Goal: Complete application form

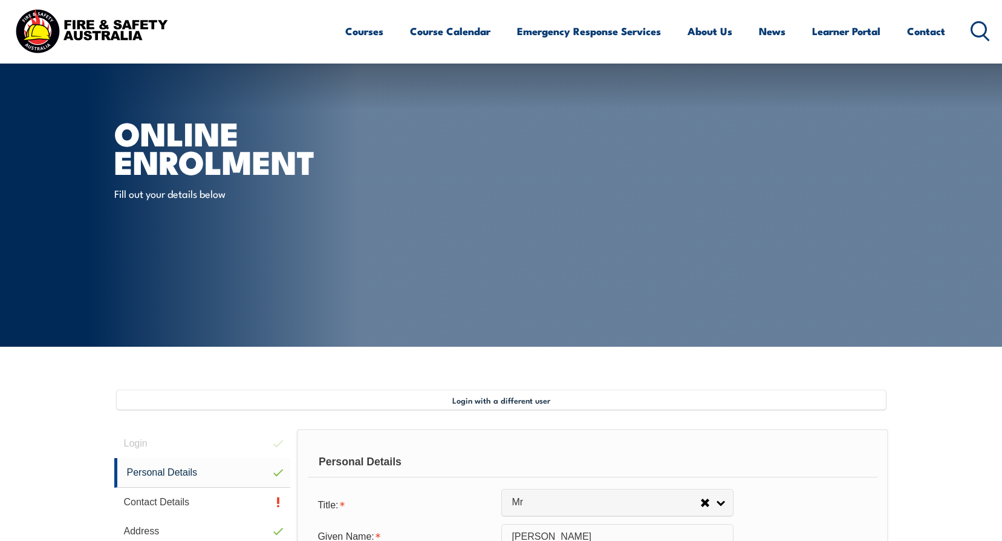
select select "Mr"
select select "M"
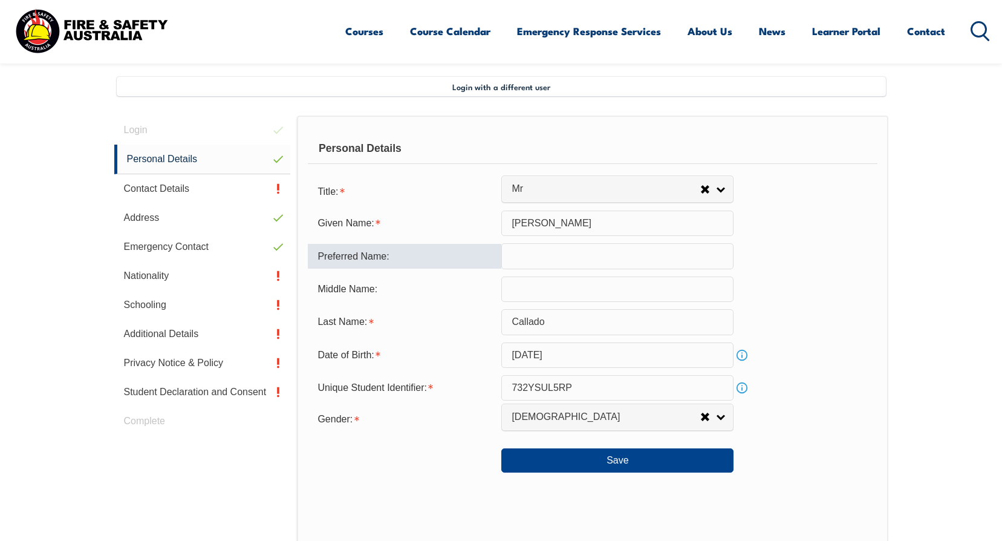
click at [548, 263] on input "text" at bounding box center [618, 255] width 232 height 25
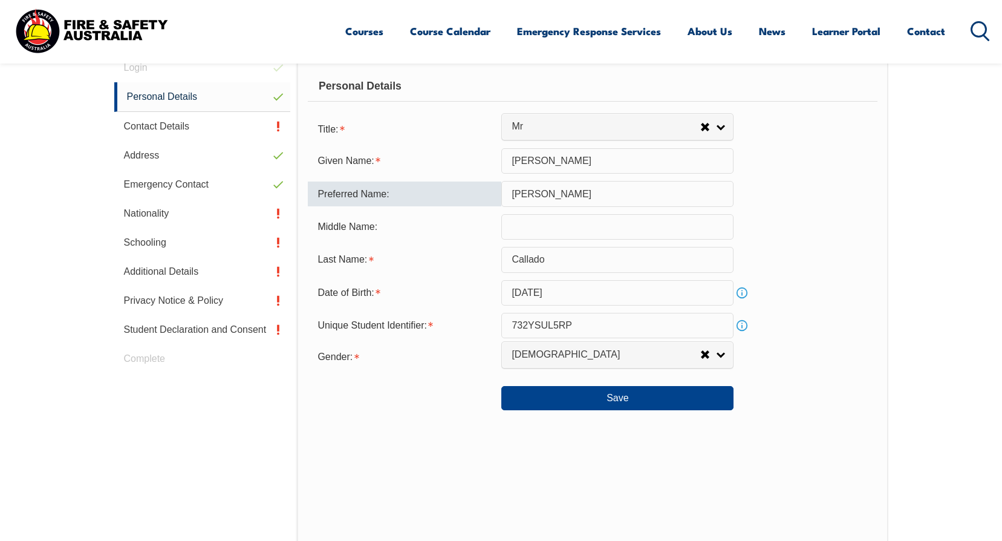
scroll to position [374, 0]
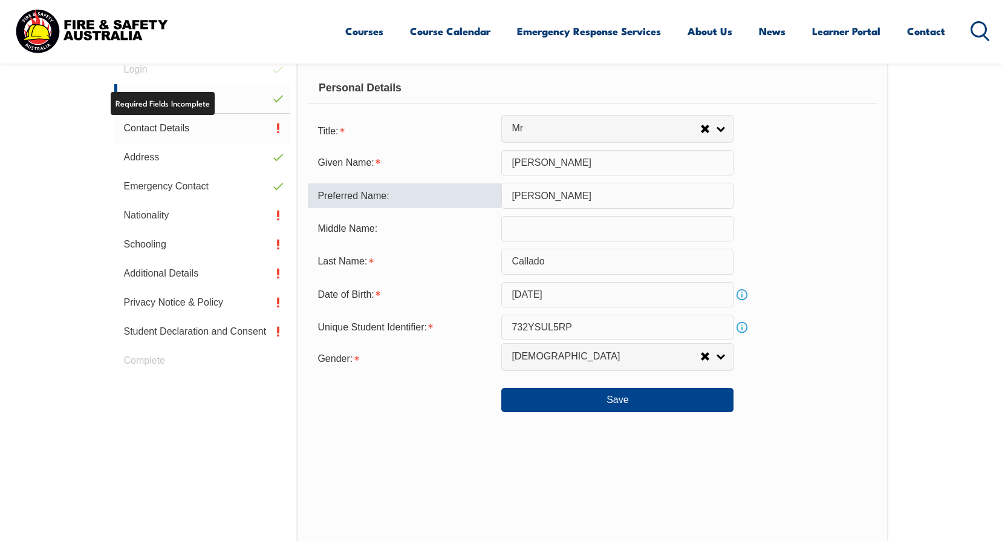
type input "[PERSON_NAME]"
click at [270, 131] on link "Contact Details" at bounding box center [202, 128] width 177 height 29
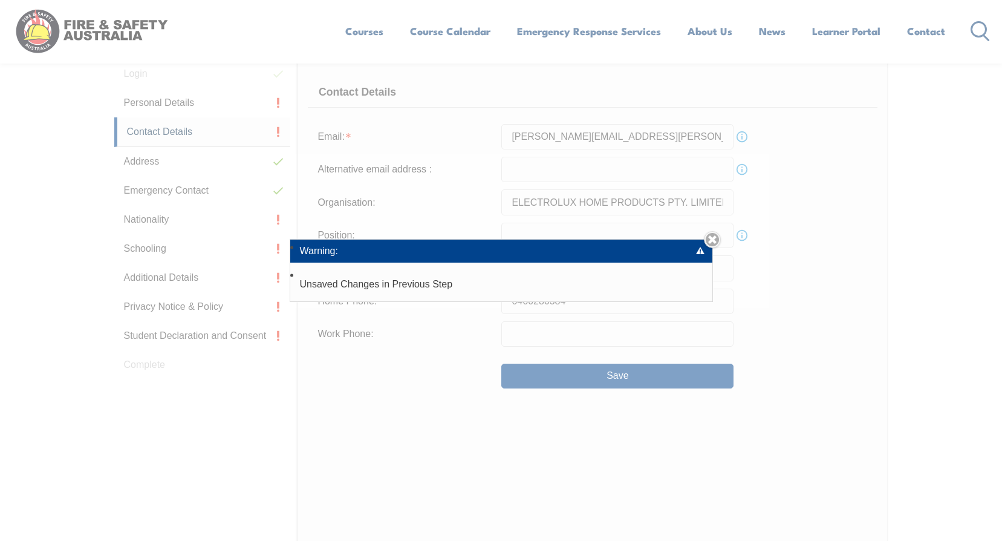
scroll to position [330, 0]
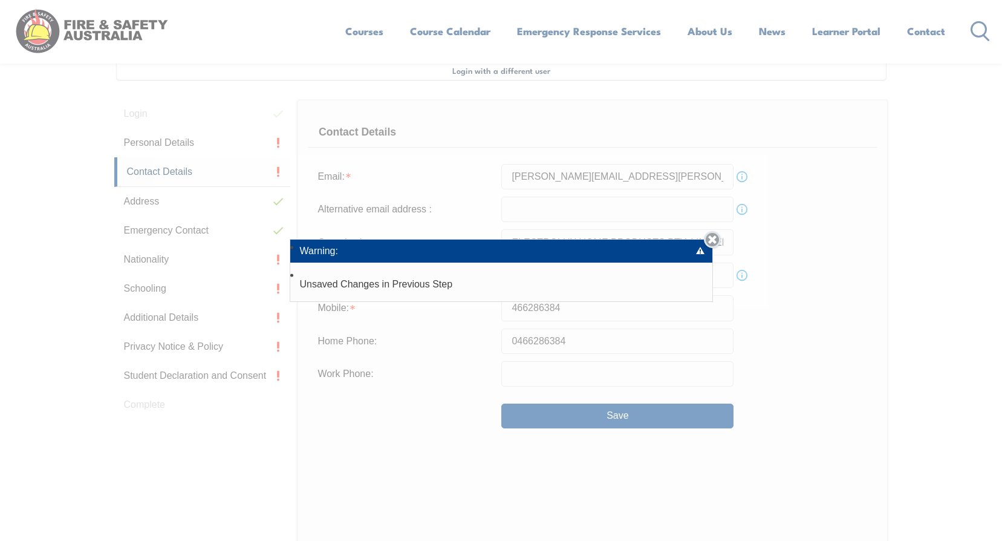
click at [714, 241] on link "Close" at bounding box center [712, 239] width 17 height 17
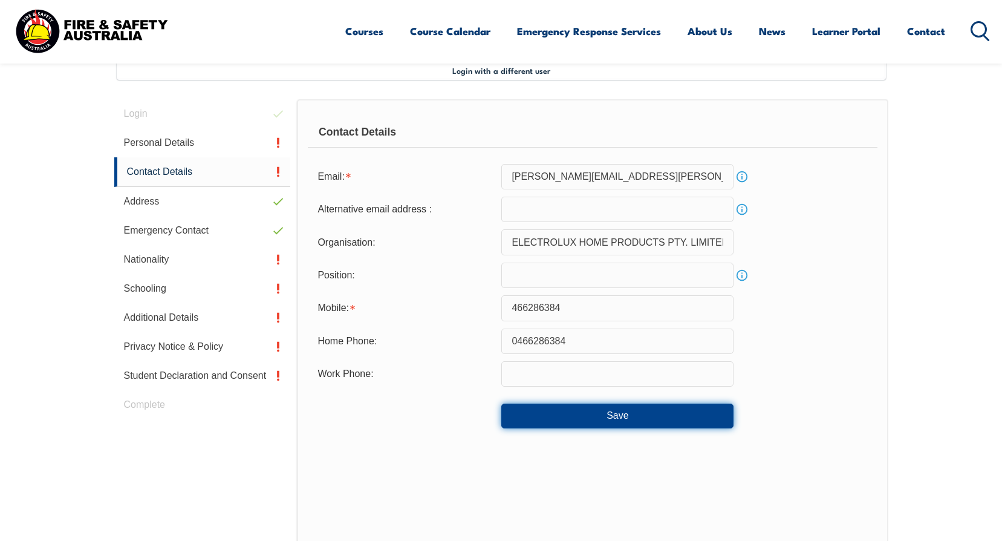
click at [608, 413] on button "Save" at bounding box center [618, 416] width 232 height 24
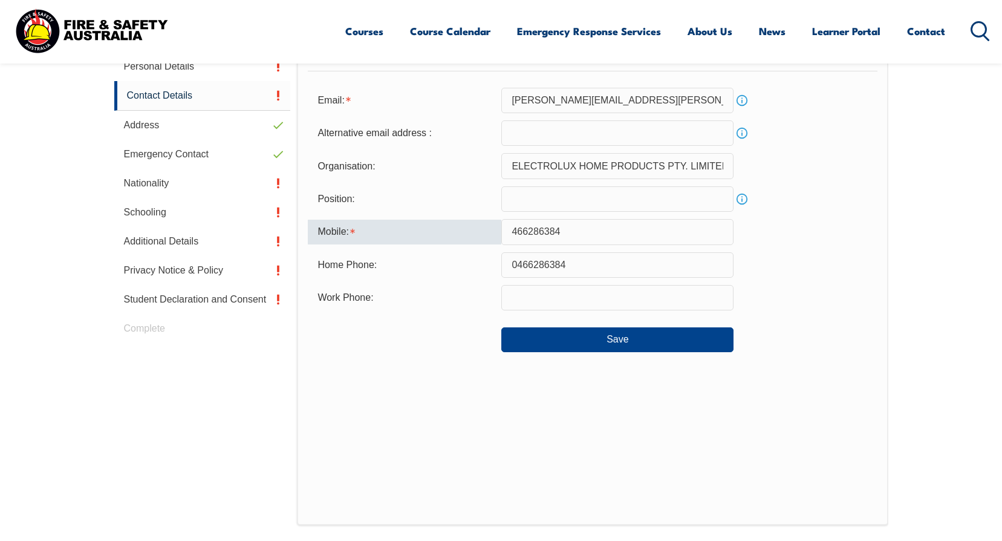
scroll to position [383, 0]
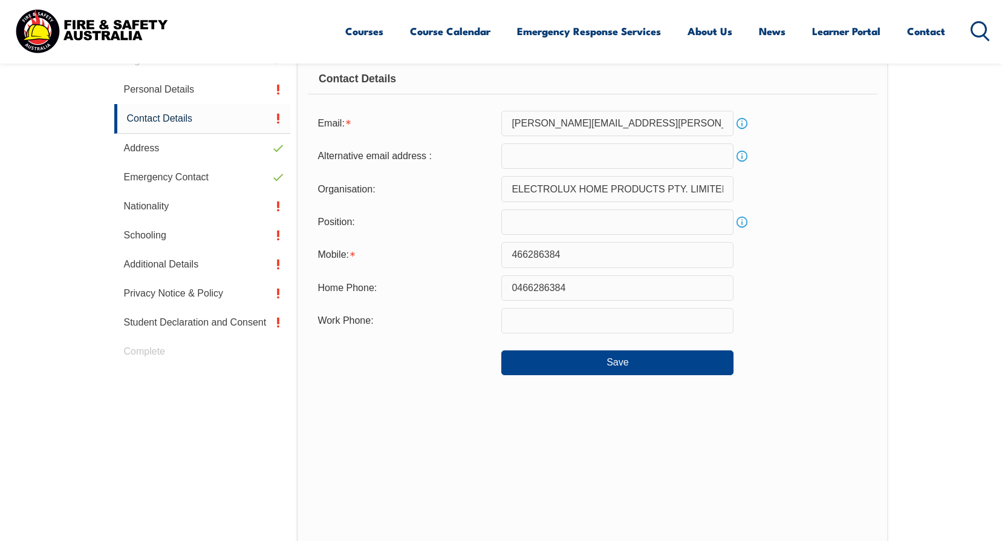
click at [993, 330] on section "Login with a different user Login Personal Details Contact Details Address Emer…" at bounding box center [501, 323] width 1002 height 718
click at [514, 256] on input "466286384" at bounding box center [618, 254] width 232 height 25
type input "0466286384"
click at [616, 446] on div "Contact Details Email: [PERSON_NAME][EMAIL_ADDRESS][PERSON_NAME][DOMAIN_NAME] I…" at bounding box center [592, 297] width 591 height 502
click at [548, 322] on input "text" at bounding box center [618, 320] width 232 height 25
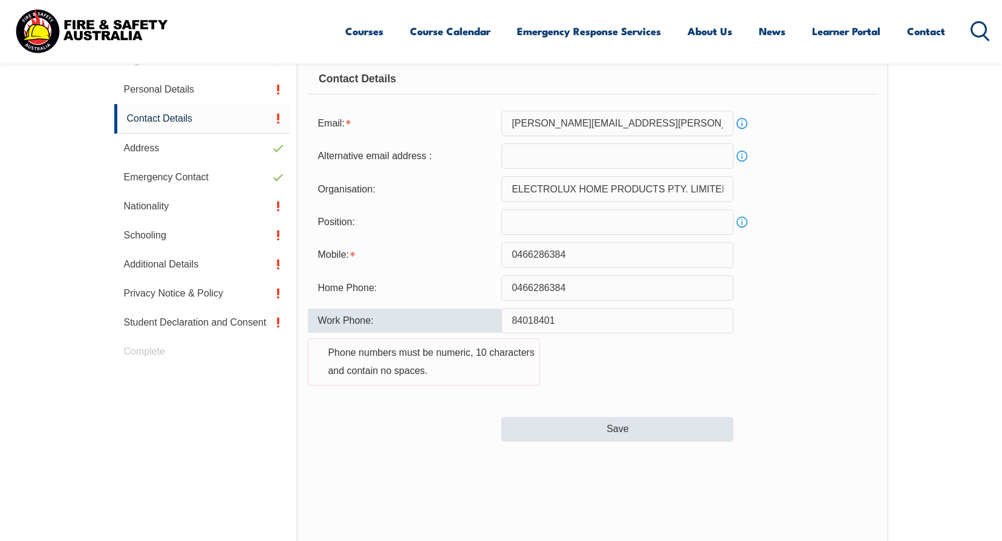
type input "84018401"
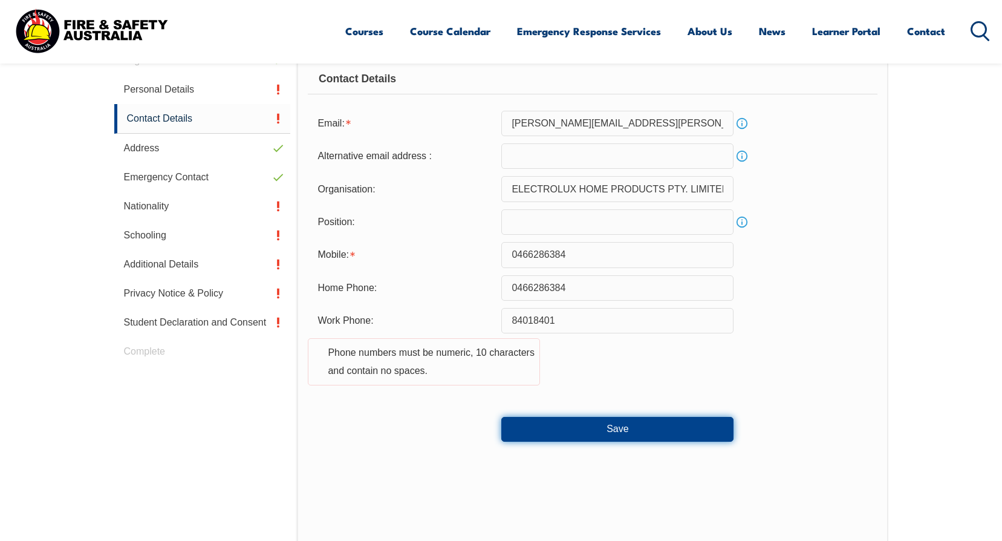
click at [637, 432] on button "Save" at bounding box center [618, 429] width 232 height 24
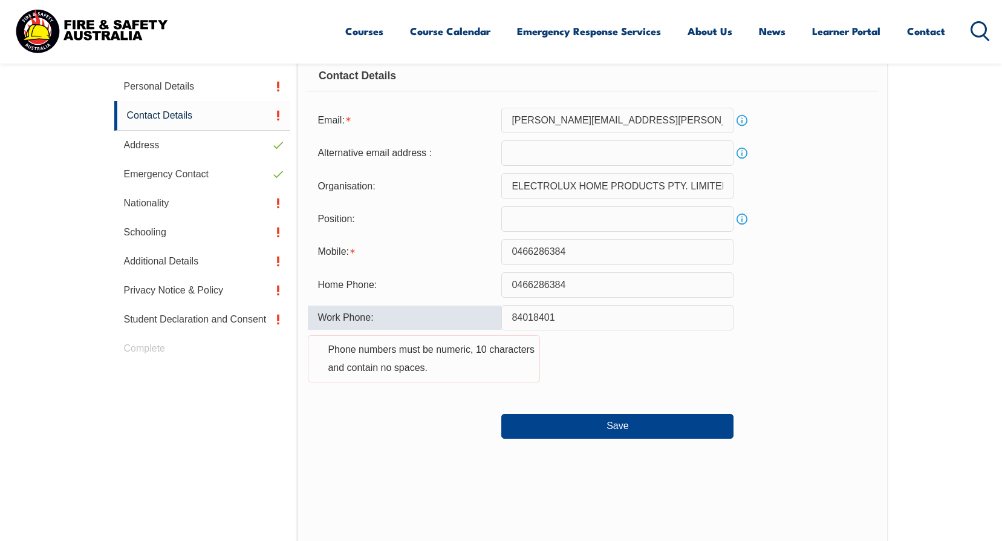
scroll to position [328, 0]
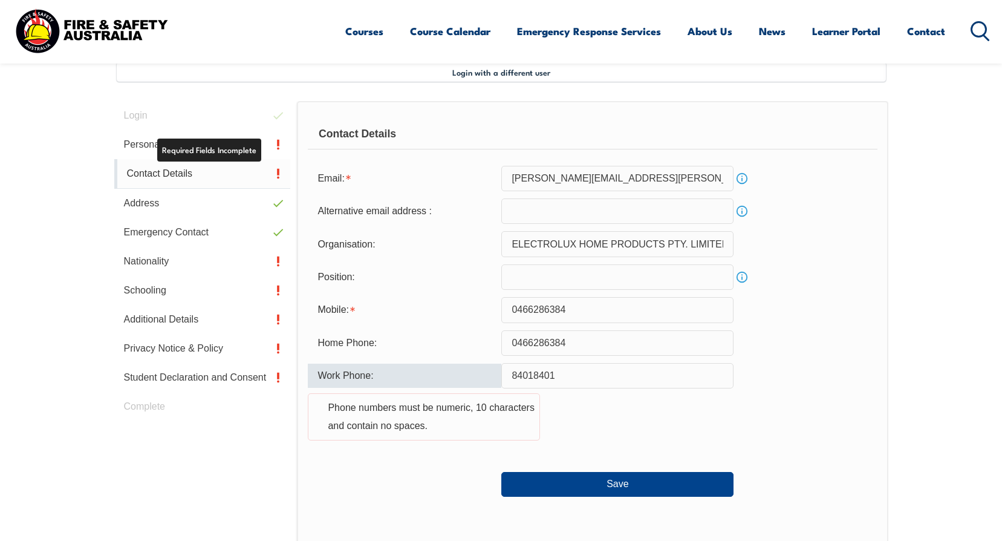
click at [264, 176] on link "Contact Details" at bounding box center [202, 174] width 177 height 30
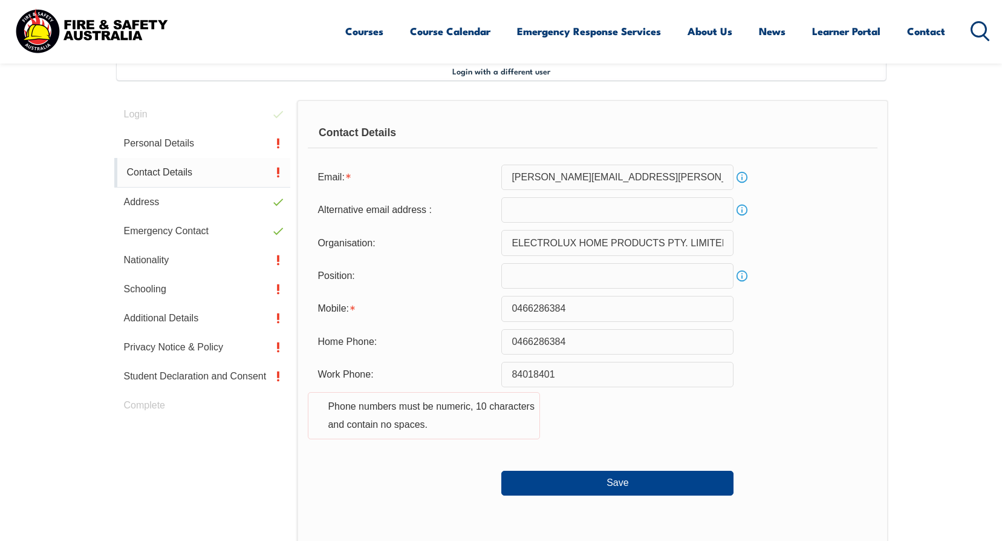
scroll to position [330, 0]
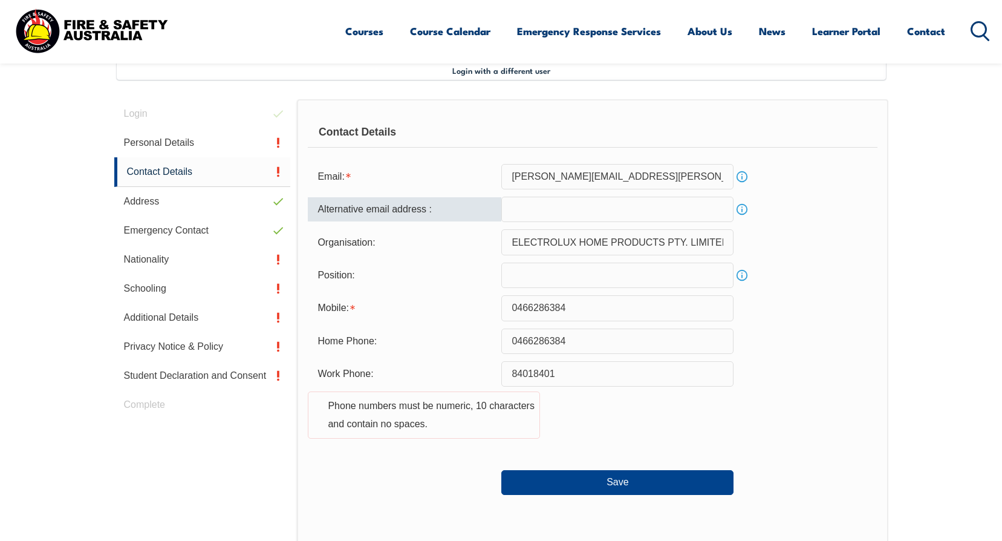
click at [563, 206] on input "email" at bounding box center [618, 209] width 232 height 25
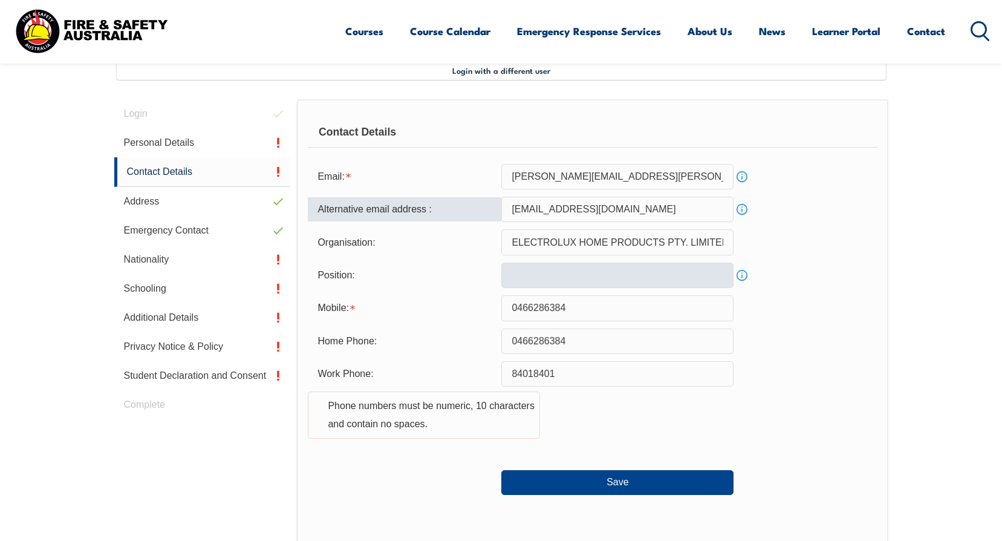
type input "[EMAIL_ADDRESS][DOMAIN_NAME]"
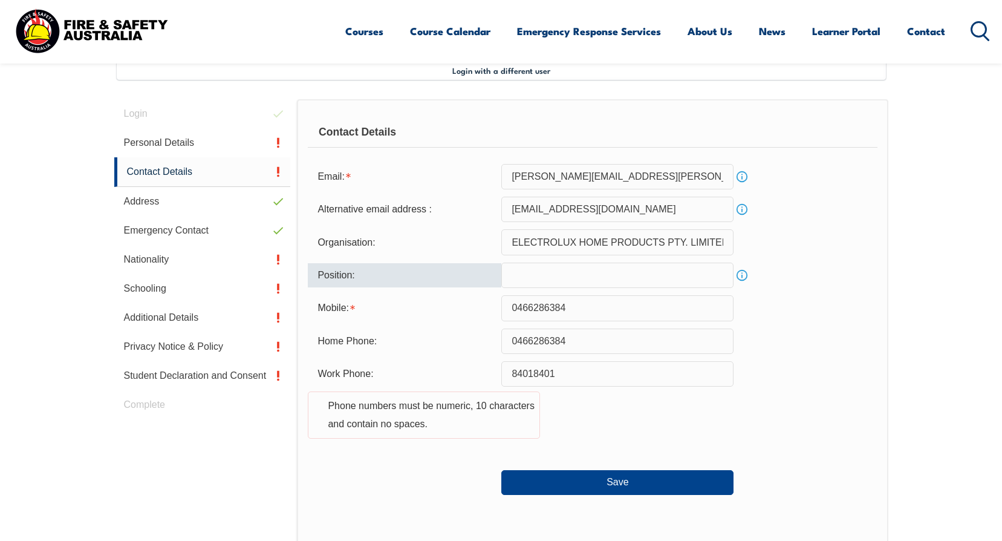
click at [557, 284] on input "text" at bounding box center [618, 275] width 232 height 25
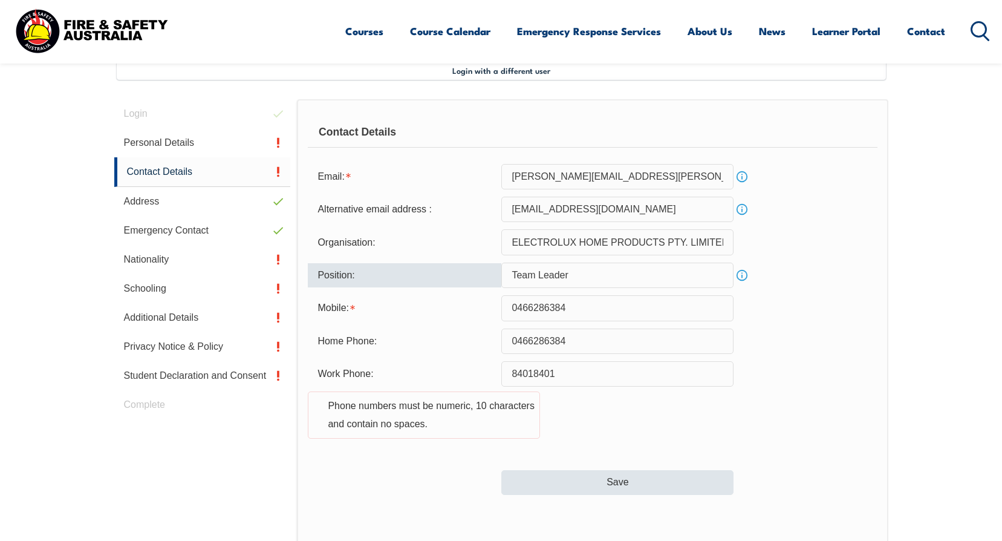
type input "Team Leader"
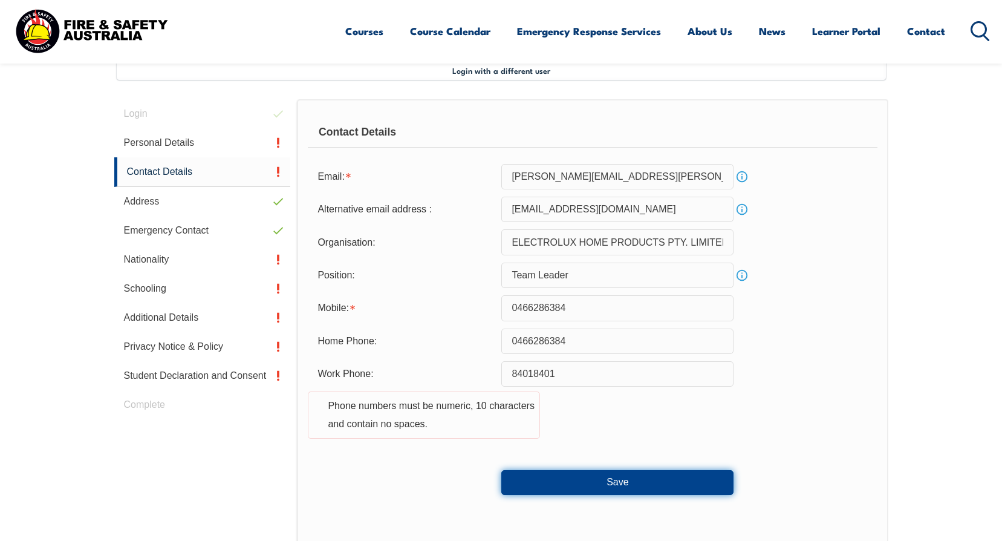
click at [627, 489] on button "Save" at bounding box center [618, 482] width 232 height 24
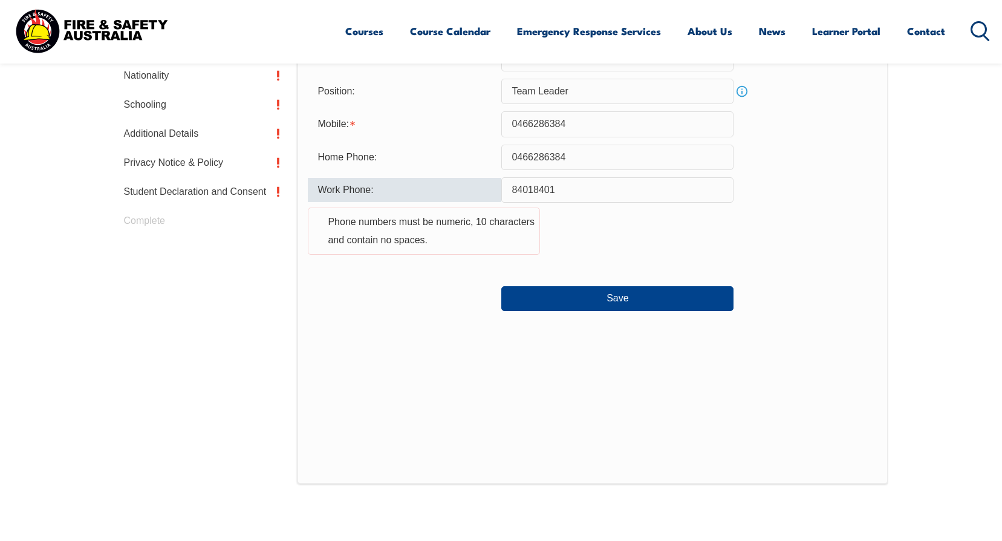
scroll to position [388, 0]
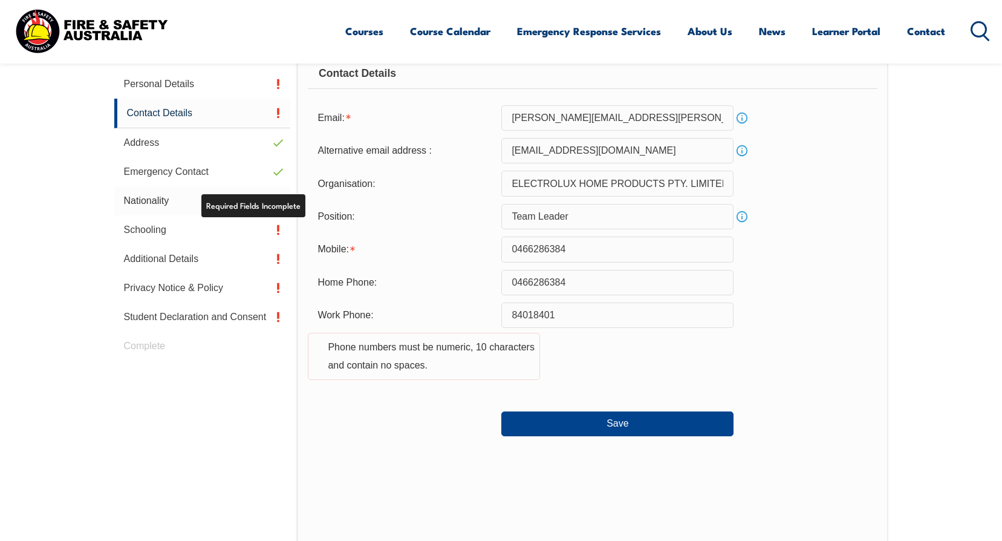
click at [269, 208] on link "Nationality" at bounding box center [202, 200] width 177 height 29
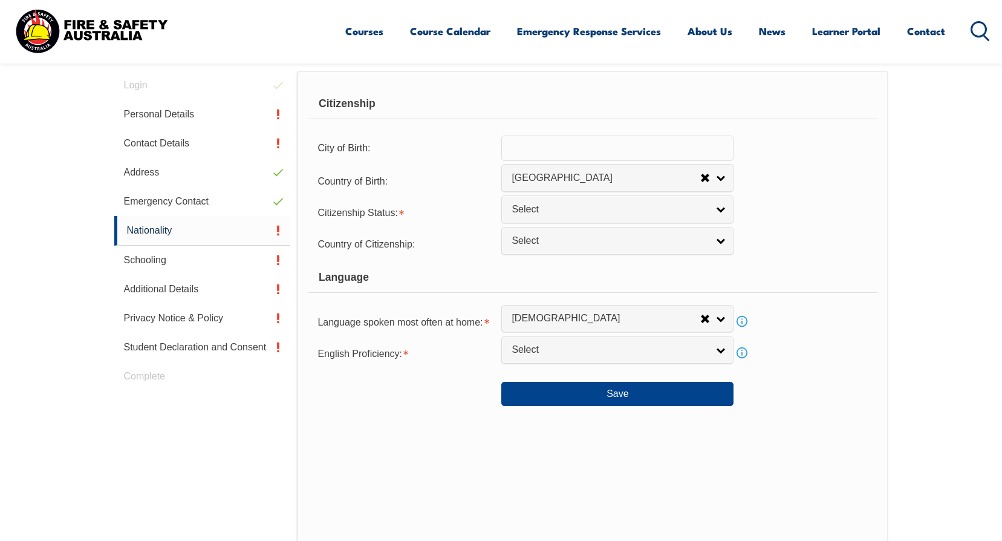
scroll to position [330, 0]
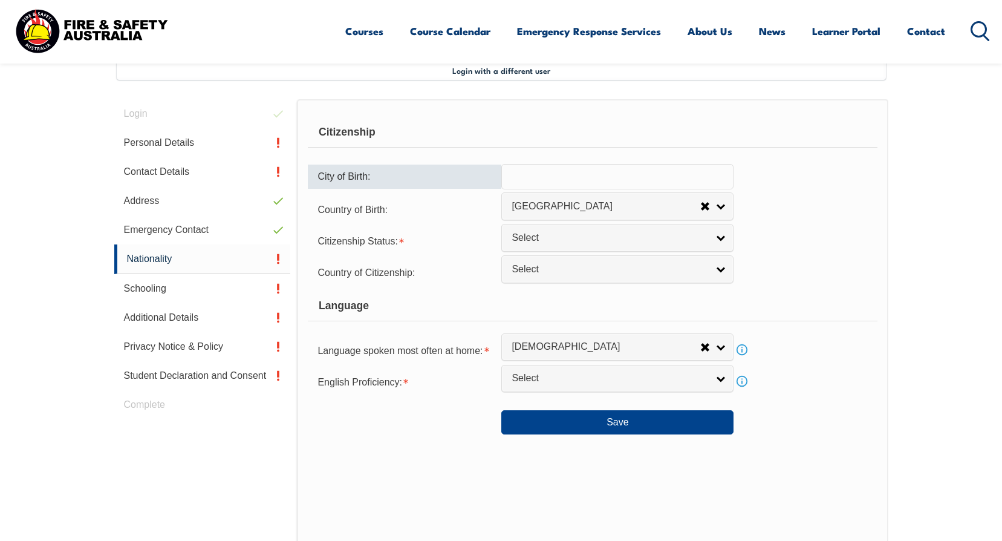
click at [556, 181] on input "text" at bounding box center [618, 176] width 232 height 25
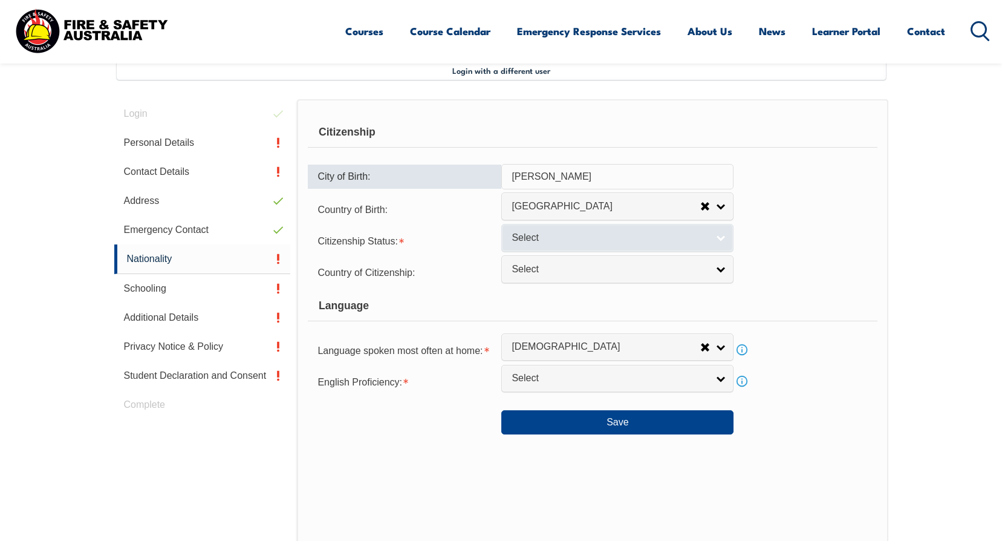
type input "[PERSON_NAME]"
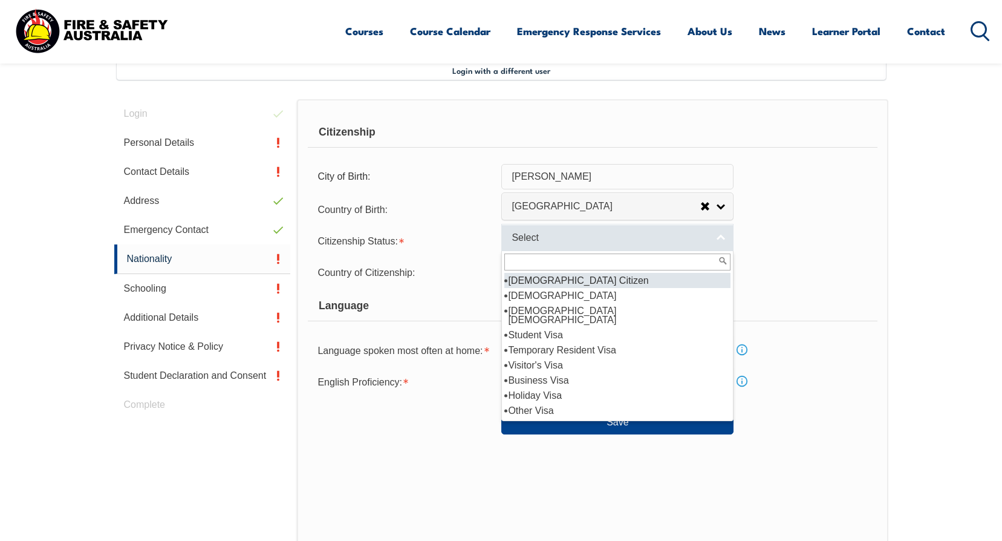
click at [713, 234] on link "Select" at bounding box center [618, 237] width 232 height 27
click at [563, 280] on li "[DEMOGRAPHIC_DATA] Citizen" at bounding box center [618, 280] width 226 height 15
select select "1"
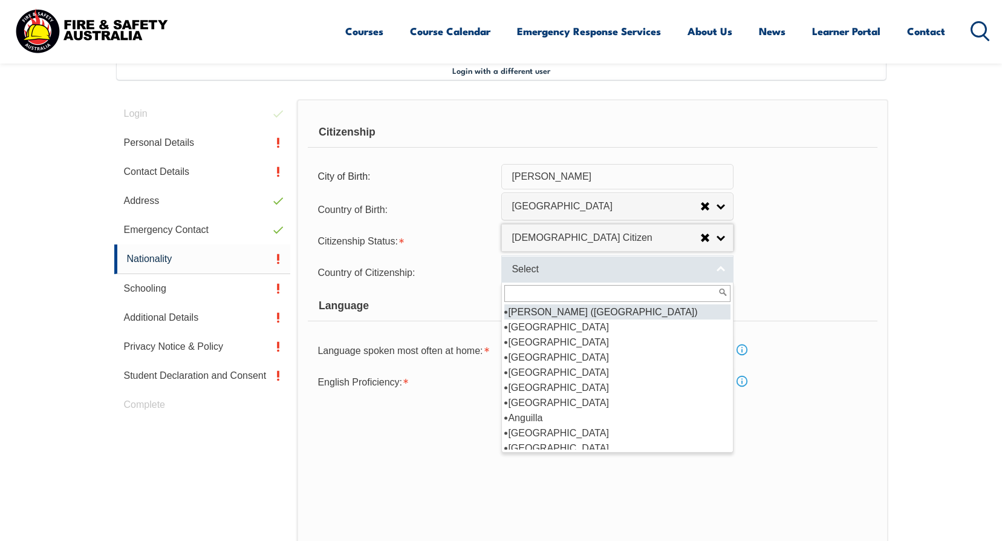
click at [661, 271] on span "Select" at bounding box center [610, 269] width 196 height 13
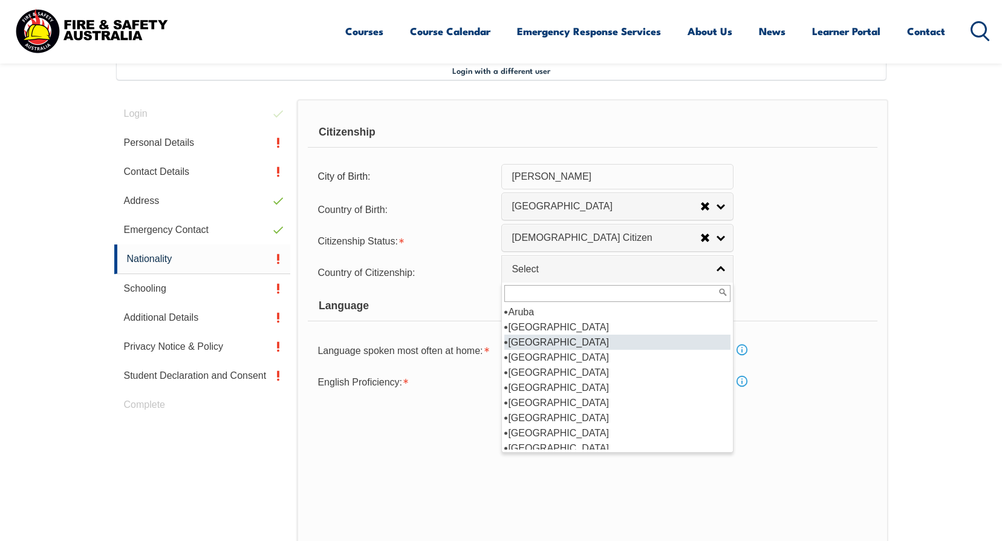
scroll to position [121, 0]
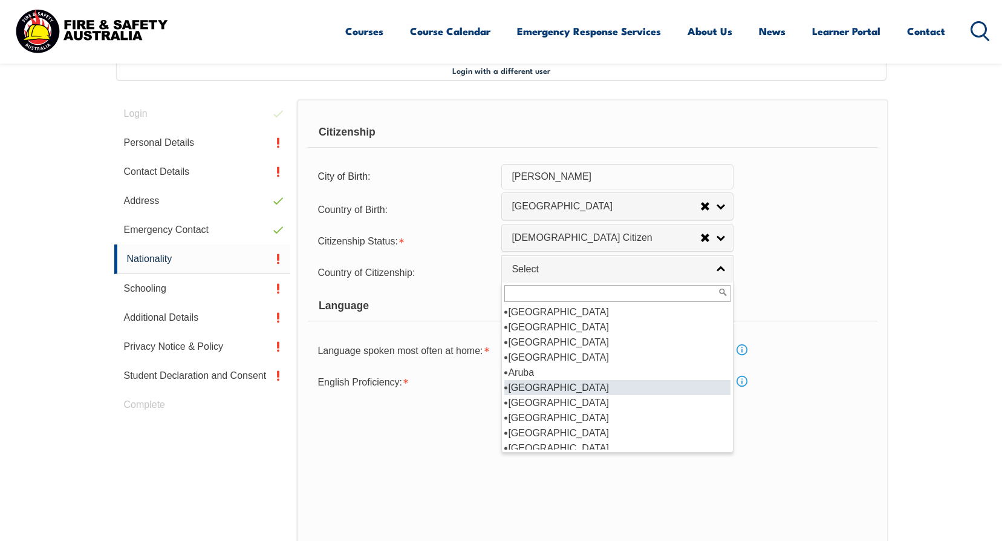
click at [528, 387] on li "[GEOGRAPHIC_DATA]" at bounding box center [618, 387] width 226 height 15
select select "1101"
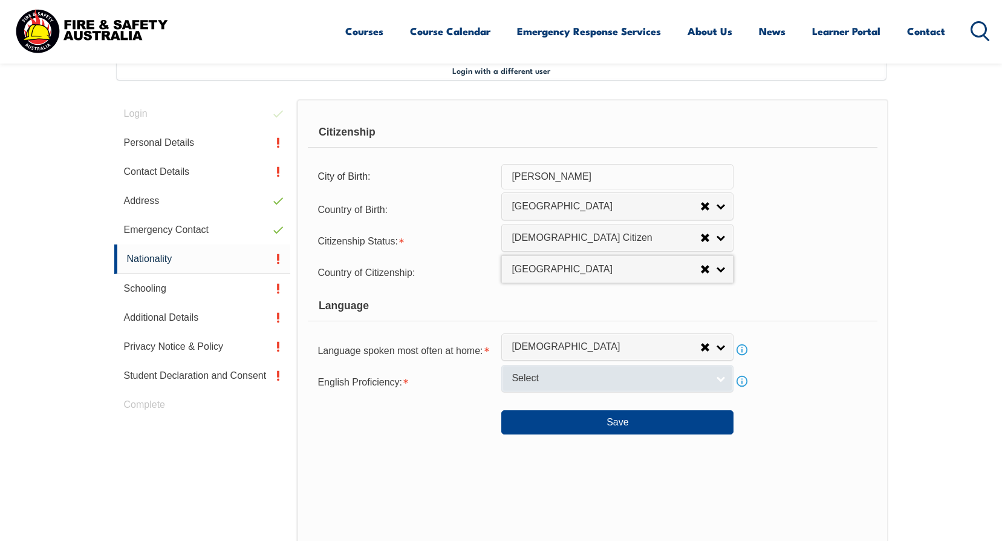
click at [564, 387] on link "Select" at bounding box center [618, 378] width 232 height 27
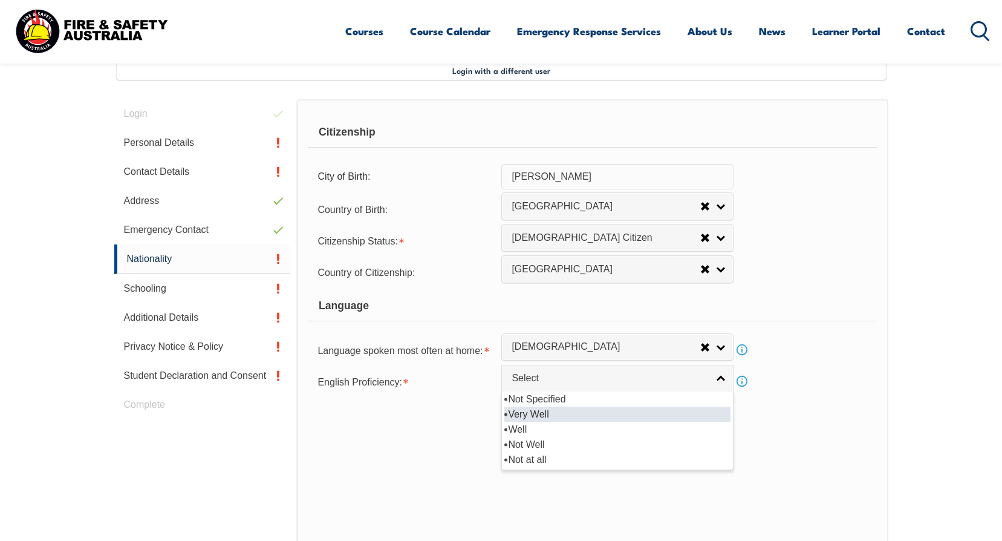
click at [524, 416] on li "Very Well" at bounding box center [618, 414] width 226 height 15
select select "1"
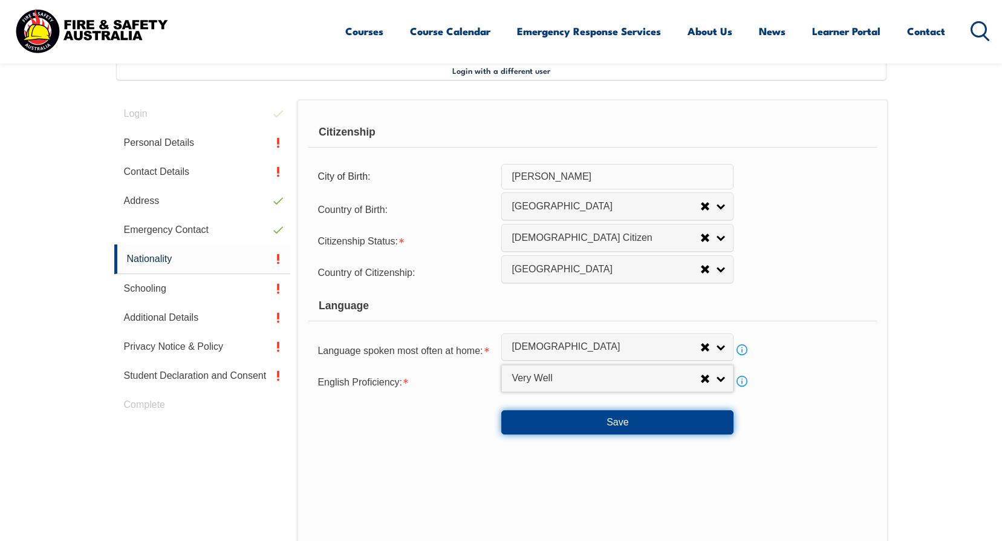
click at [598, 419] on button "Save" at bounding box center [618, 422] width 232 height 24
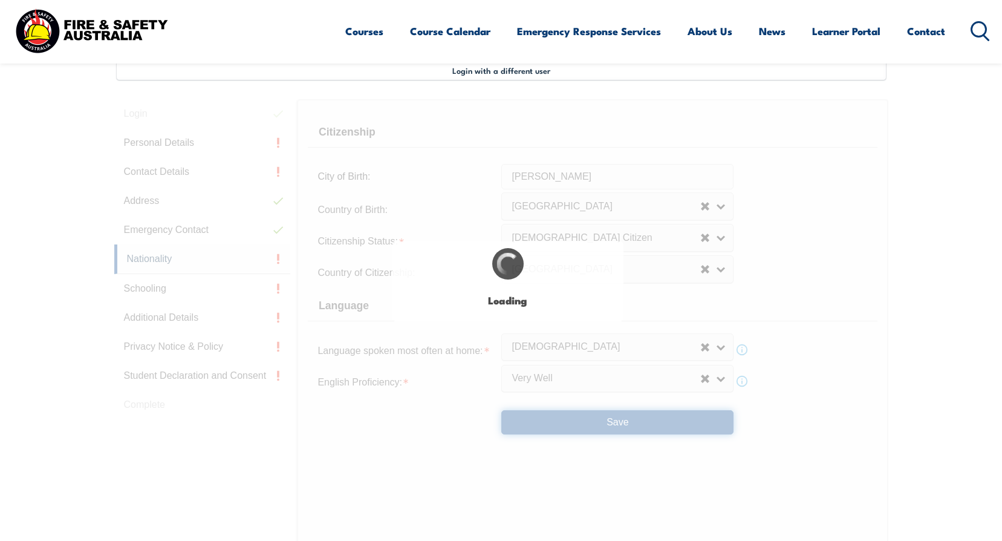
select select "false"
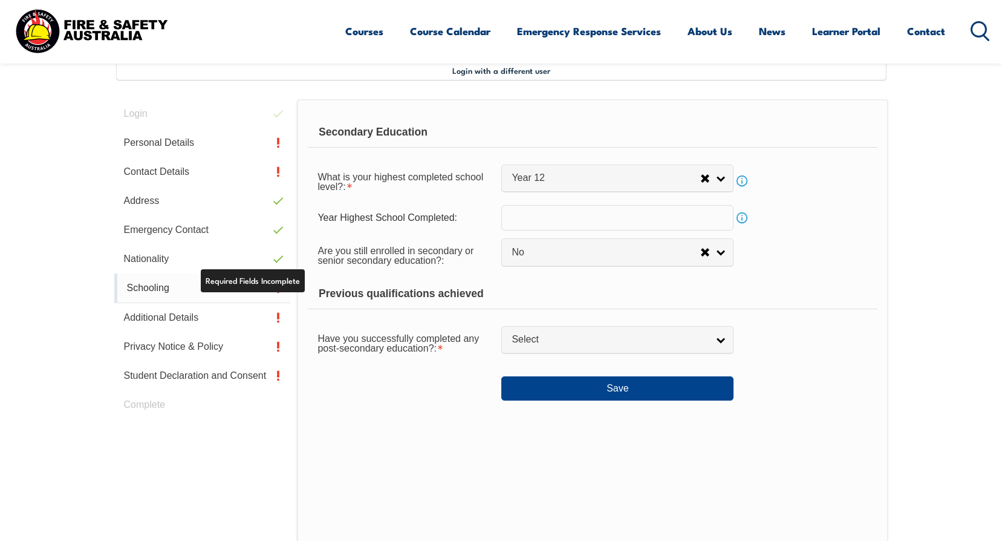
click at [277, 289] on link "Schooling" at bounding box center [202, 288] width 177 height 30
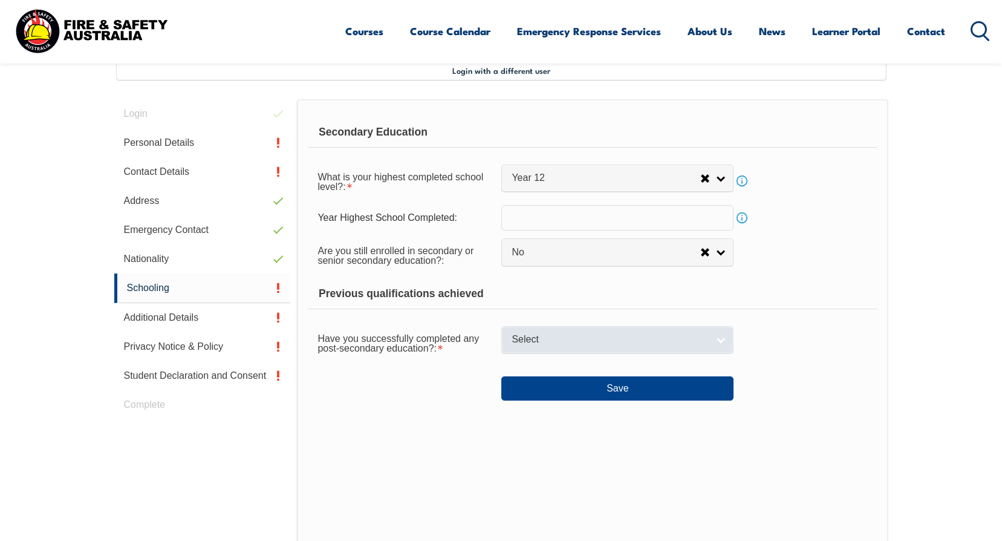
click at [572, 342] on span "Select" at bounding box center [610, 339] width 196 height 13
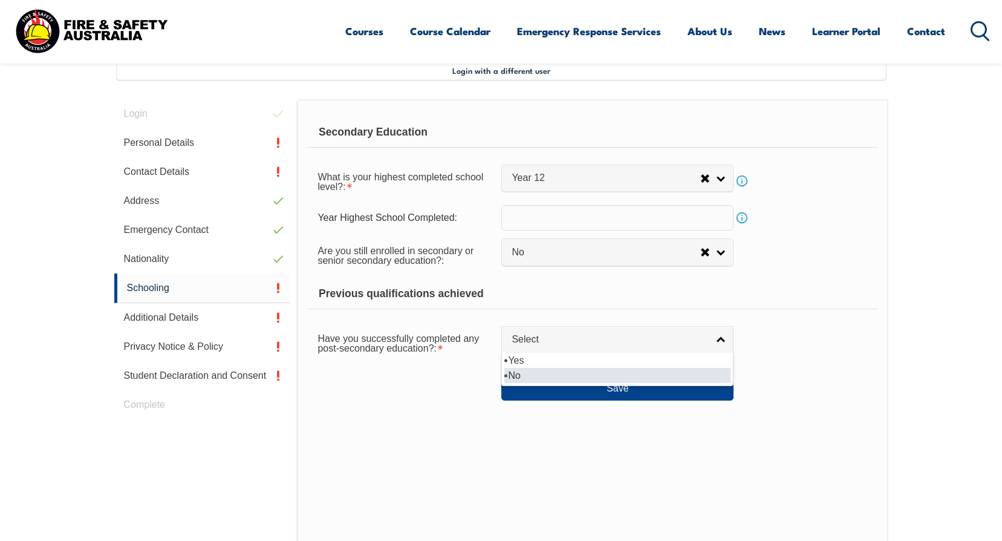
click at [535, 371] on li "No" at bounding box center [618, 375] width 226 height 15
select select "false"
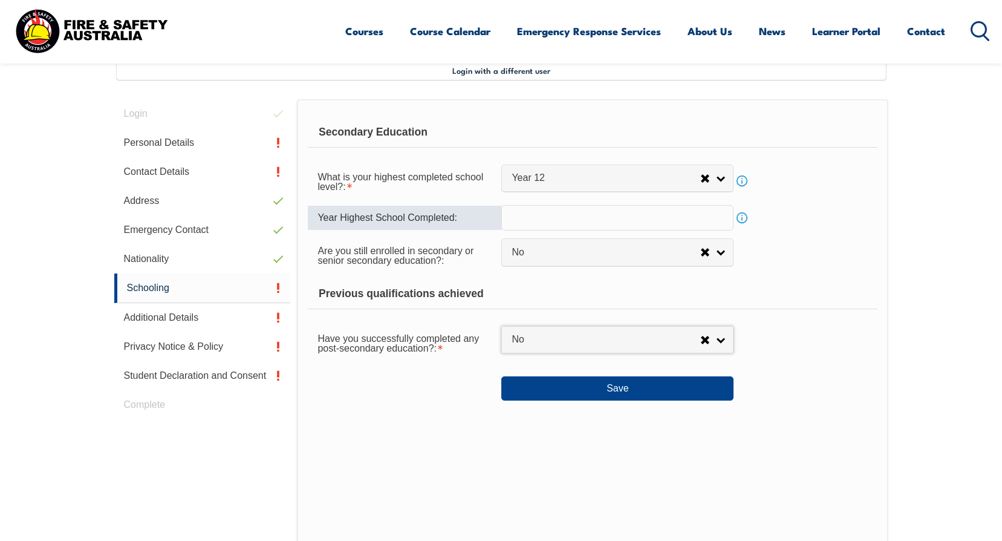
click at [544, 223] on input "text" at bounding box center [618, 217] width 232 height 25
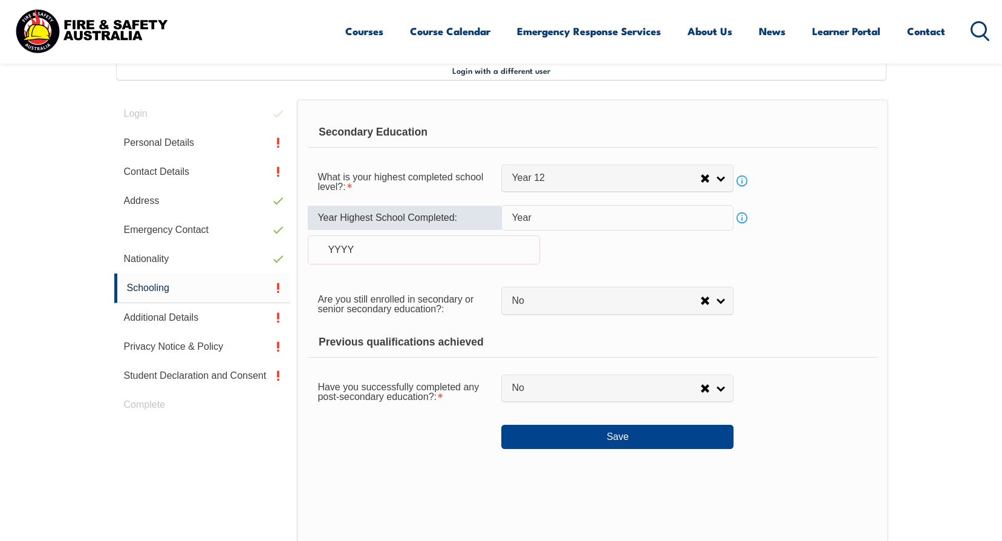
click at [398, 248] on div "YYYY" at bounding box center [424, 249] width 232 height 29
click at [379, 252] on div "YYYY" at bounding box center [424, 249] width 232 height 29
click at [711, 219] on input "Year" at bounding box center [618, 217] width 232 height 25
drag, startPoint x: 711, startPoint y: 219, endPoint x: 477, endPoint y: 218, distance: 234.1
click at [479, 219] on div "Year Highest School Completed: Year Info YYYY" at bounding box center [592, 242] width 569 height 74
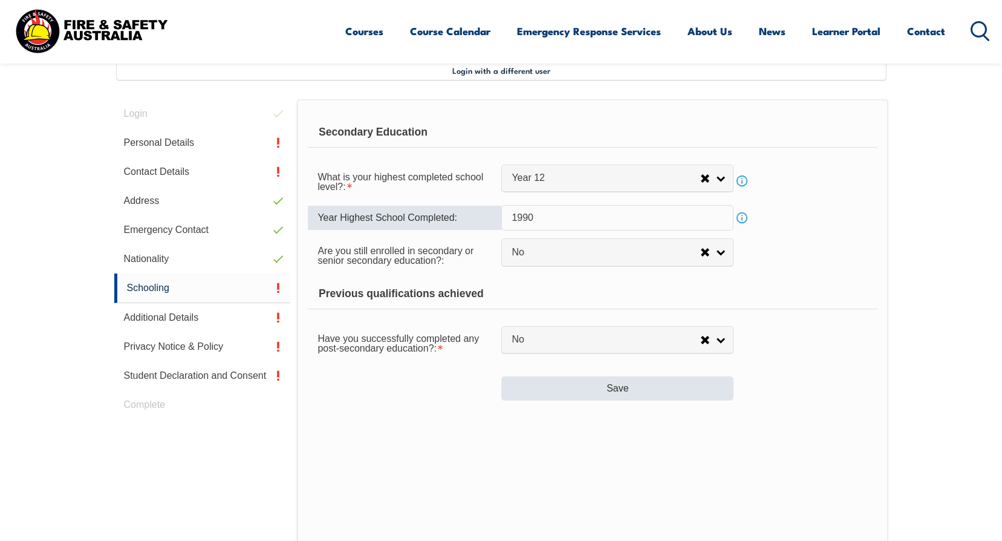
type input "1990"
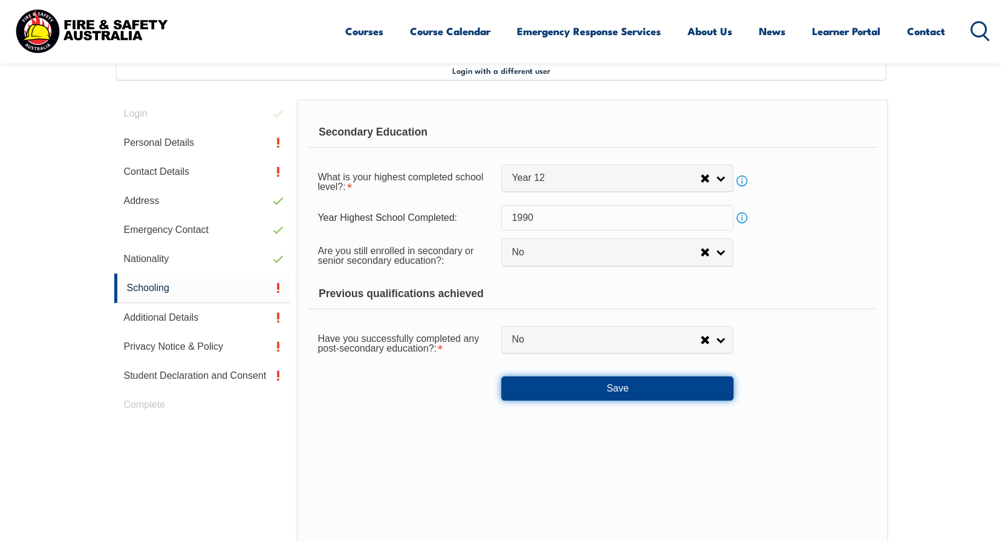
click at [609, 385] on button "Save" at bounding box center [618, 388] width 232 height 24
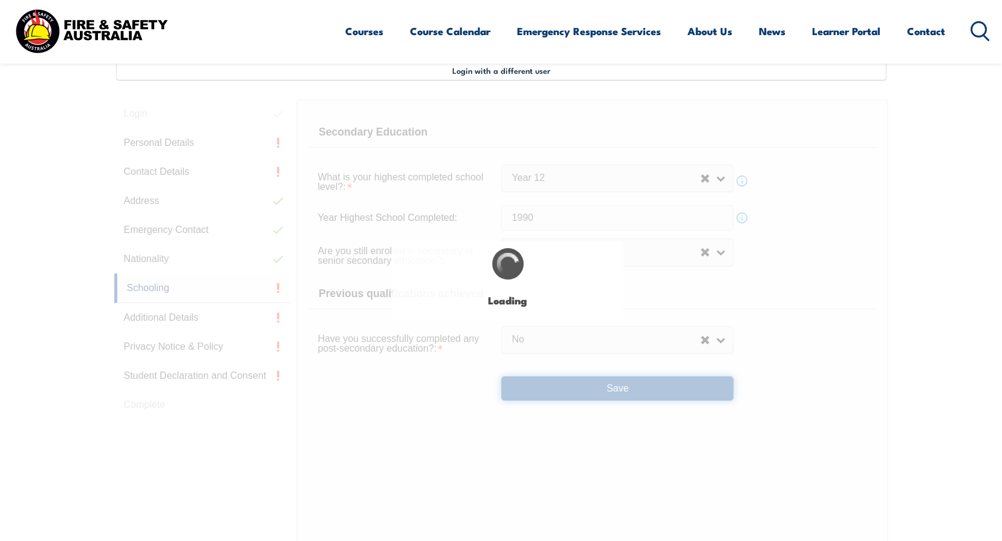
select select "false"
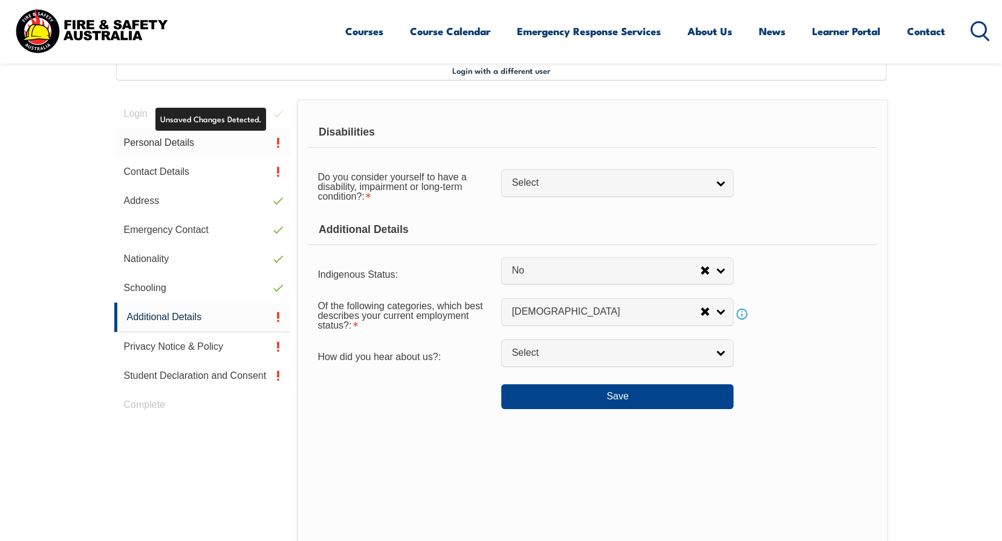
click at [227, 148] on link "Personal Details" at bounding box center [202, 142] width 177 height 29
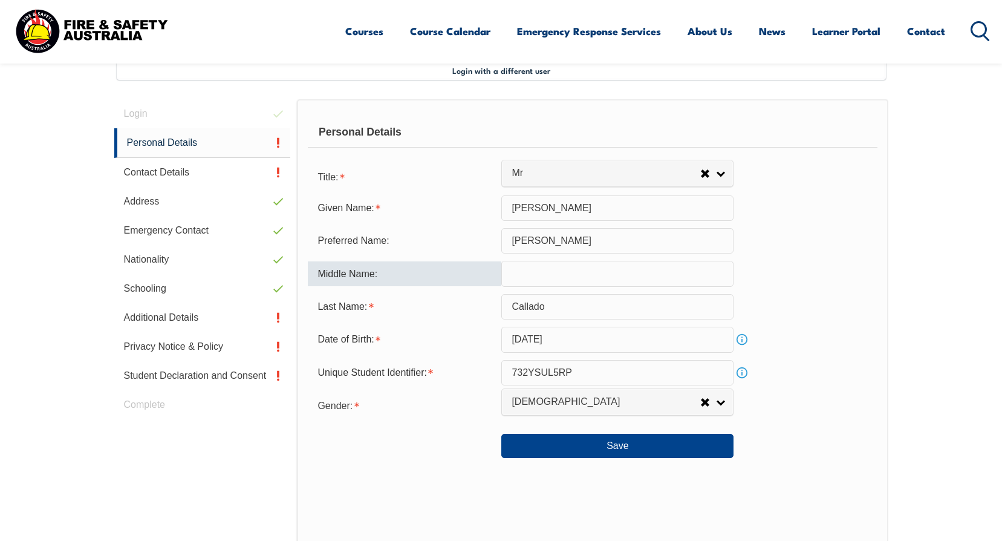
click at [554, 273] on input "text" at bounding box center [618, 273] width 232 height 25
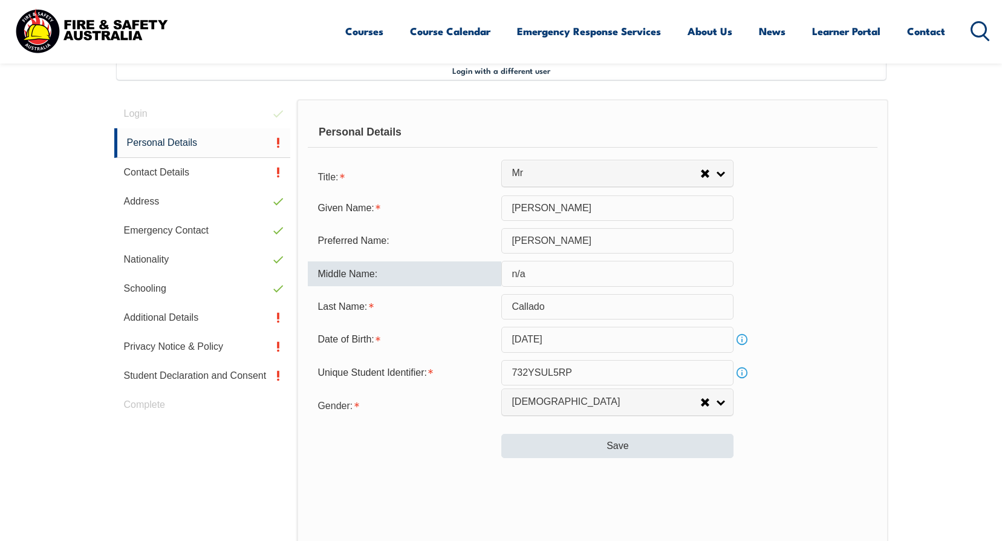
type input "n/a"
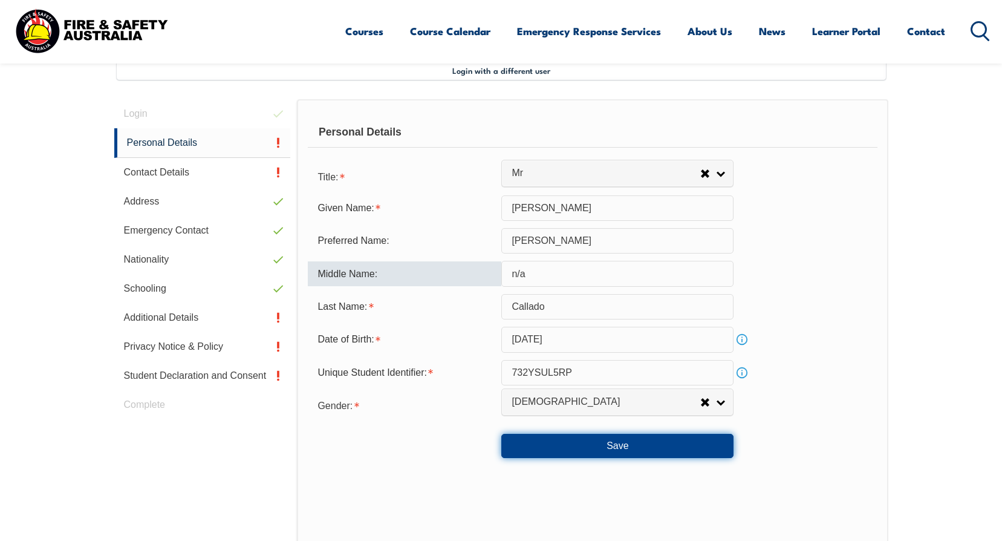
click at [557, 445] on button "Save" at bounding box center [618, 446] width 232 height 24
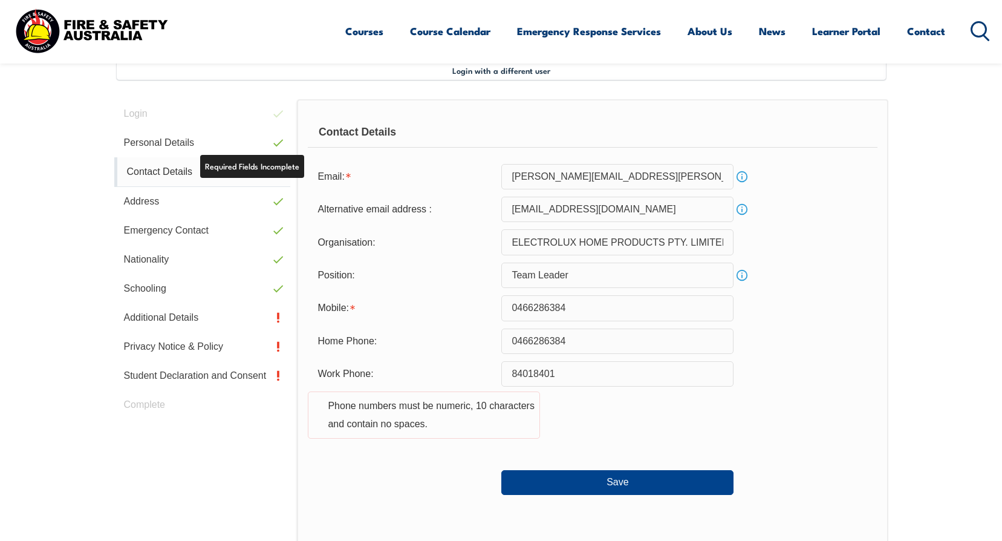
click at [247, 175] on link "Contact Details" at bounding box center [202, 172] width 177 height 30
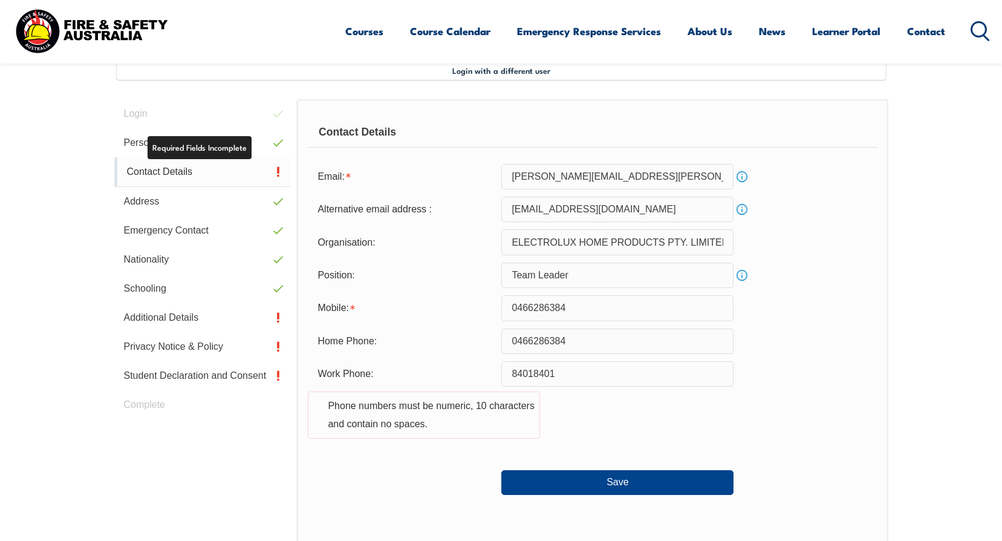
click at [180, 175] on link "Contact Details" at bounding box center [202, 172] width 177 height 30
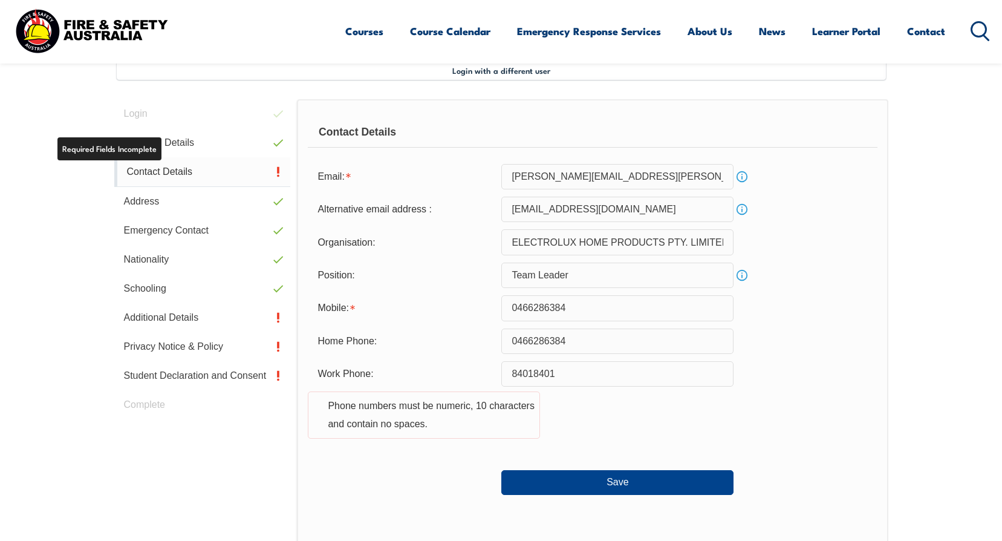
click at [141, 172] on link "Contact Details" at bounding box center [202, 172] width 177 height 30
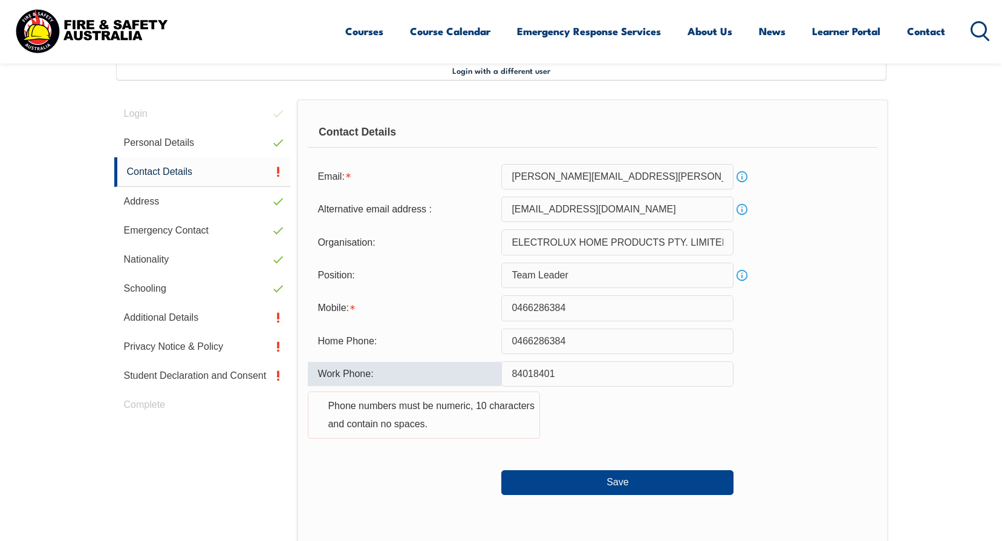
click at [511, 373] on input "84018401" at bounding box center [618, 373] width 232 height 25
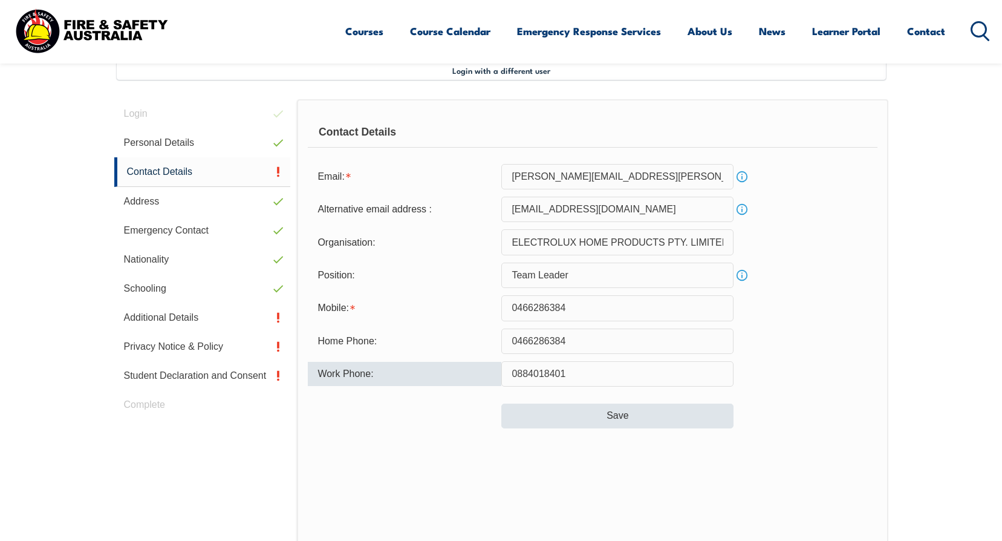
type input "0884018401"
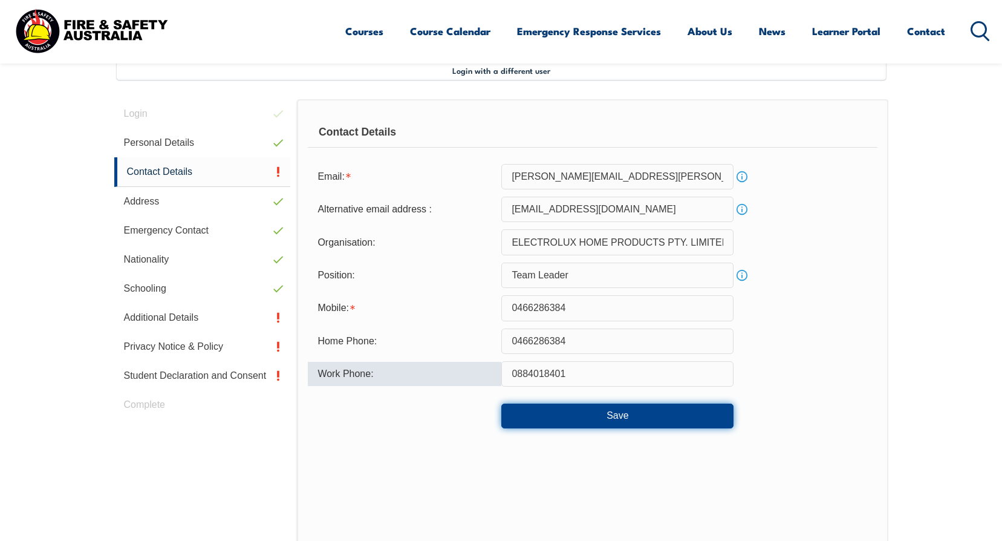
click at [650, 425] on button "Save" at bounding box center [618, 416] width 232 height 24
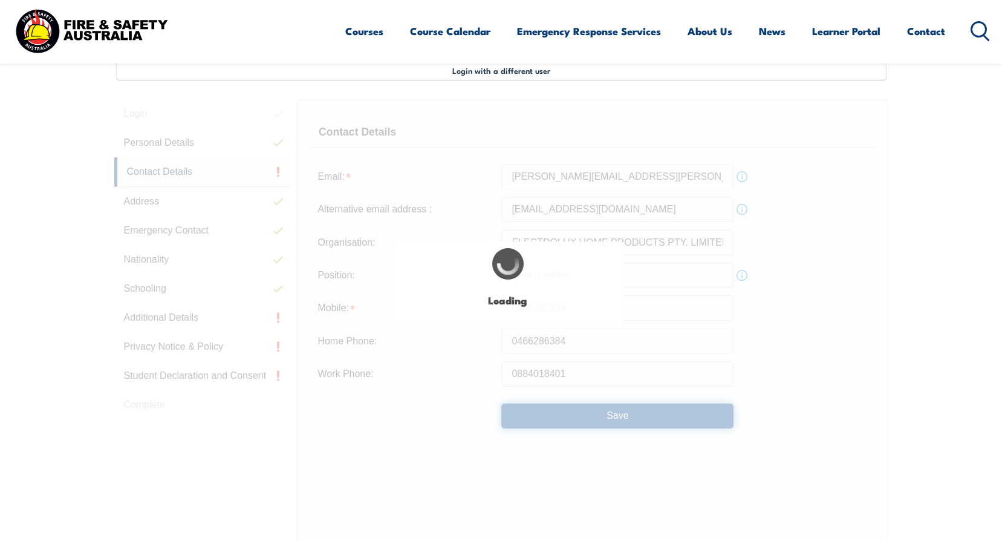
select select
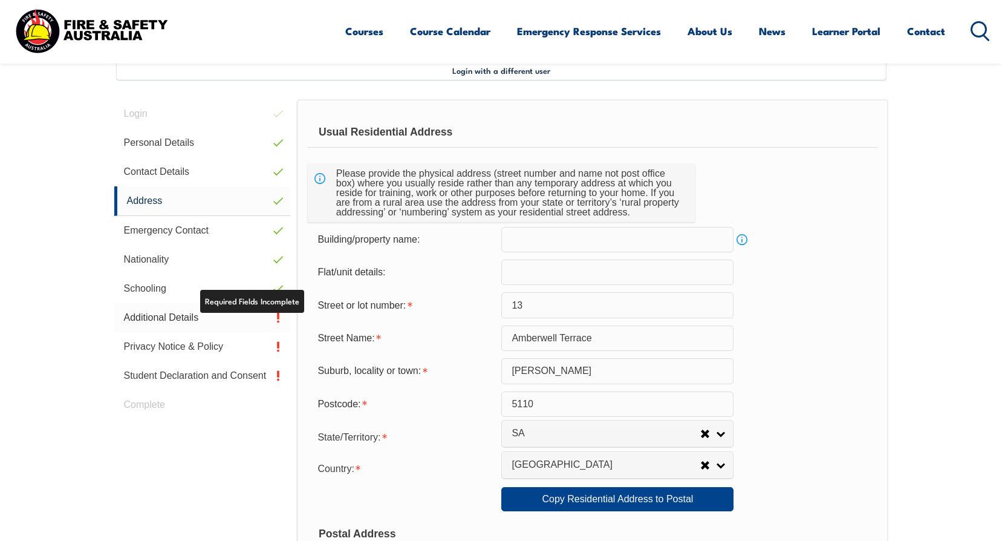
click at [271, 322] on link "Additional Details" at bounding box center [202, 317] width 177 height 29
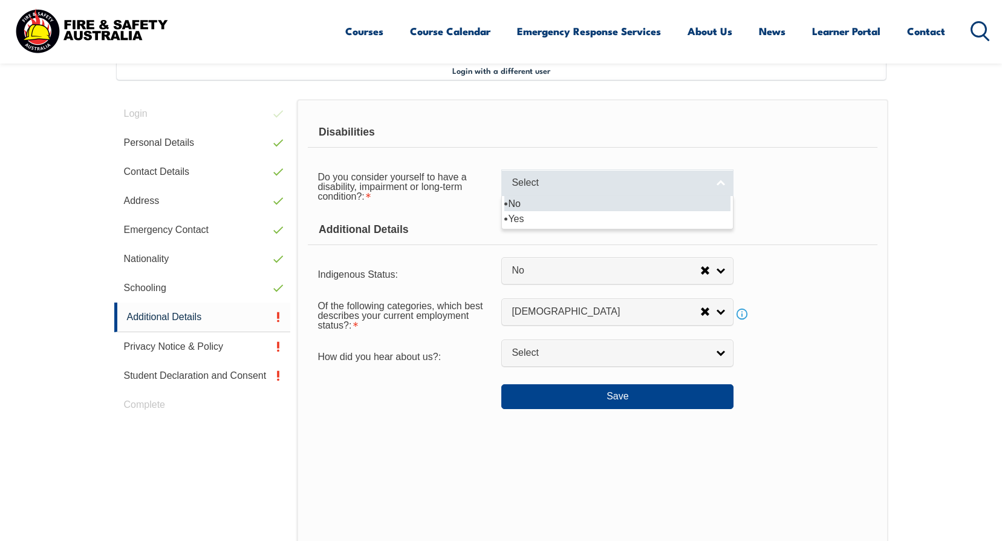
click at [663, 186] on span "Select" at bounding box center [610, 183] width 196 height 13
click at [552, 206] on li "No" at bounding box center [618, 203] width 226 height 15
select select "false"
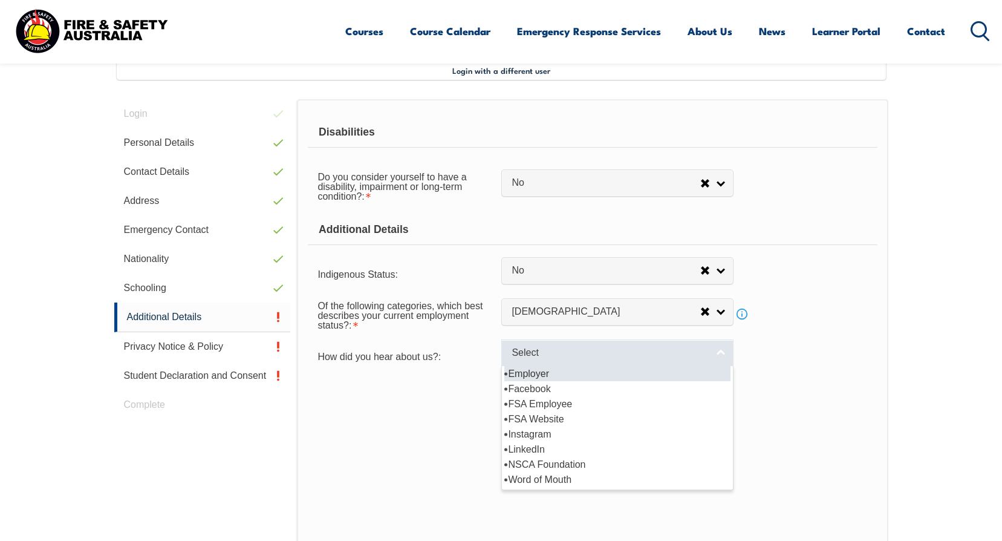
click at [720, 349] on link "Select" at bounding box center [618, 352] width 232 height 27
click at [538, 371] on li "Employer" at bounding box center [618, 373] width 226 height 15
select select "8019"
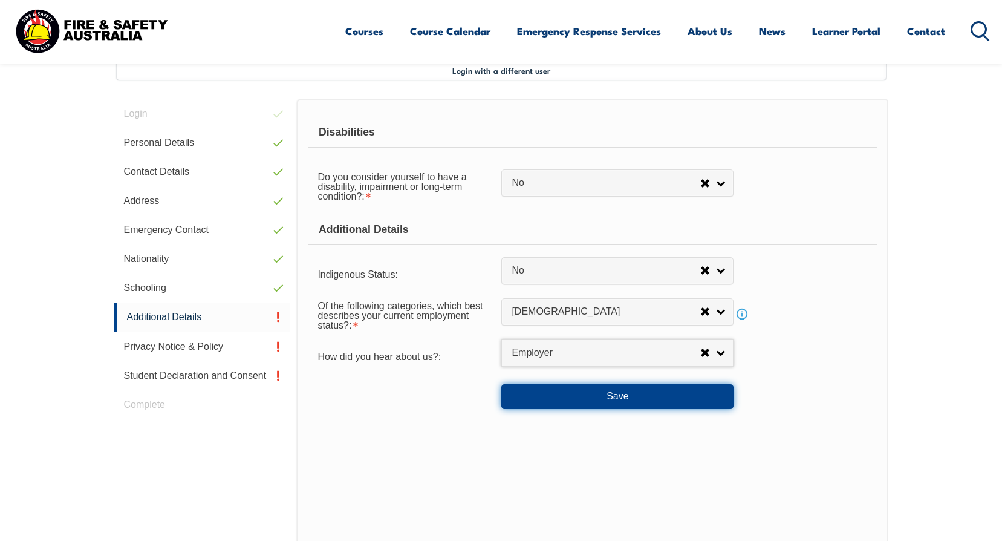
click at [557, 394] on button "Save" at bounding box center [618, 396] width 232 height 24
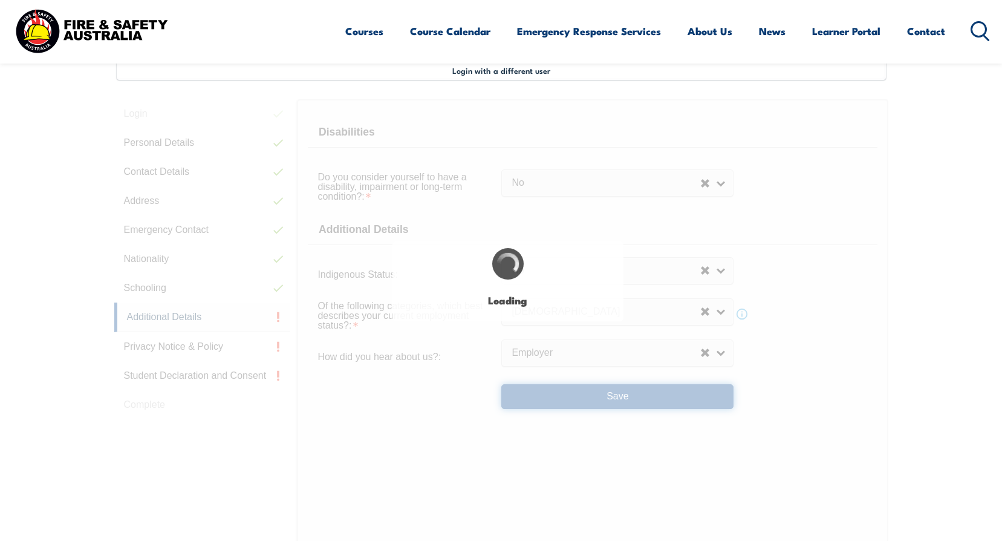
select select "false"
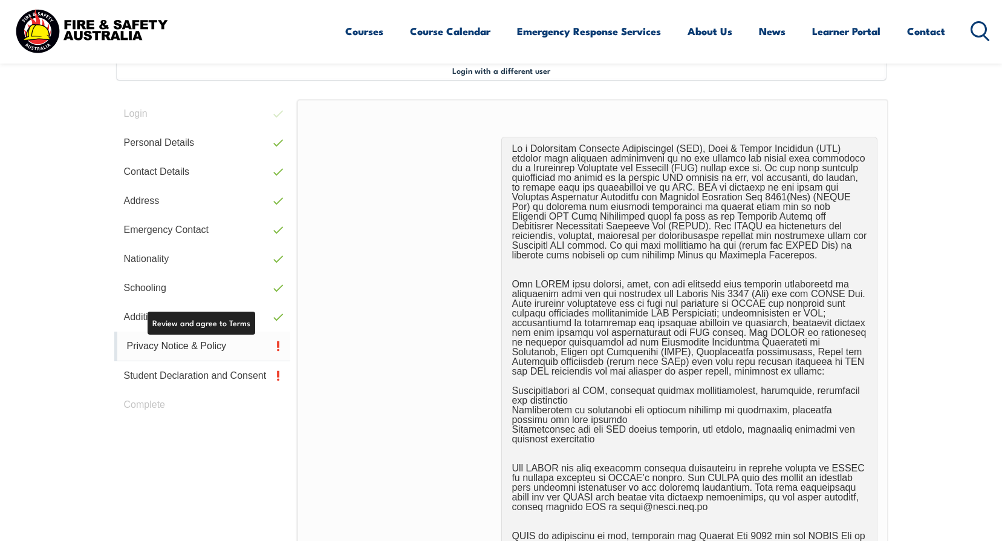
click at [252, 351] on link "Privacy Notice & Policy" at bounding box center [202, 347] width 177 height 30
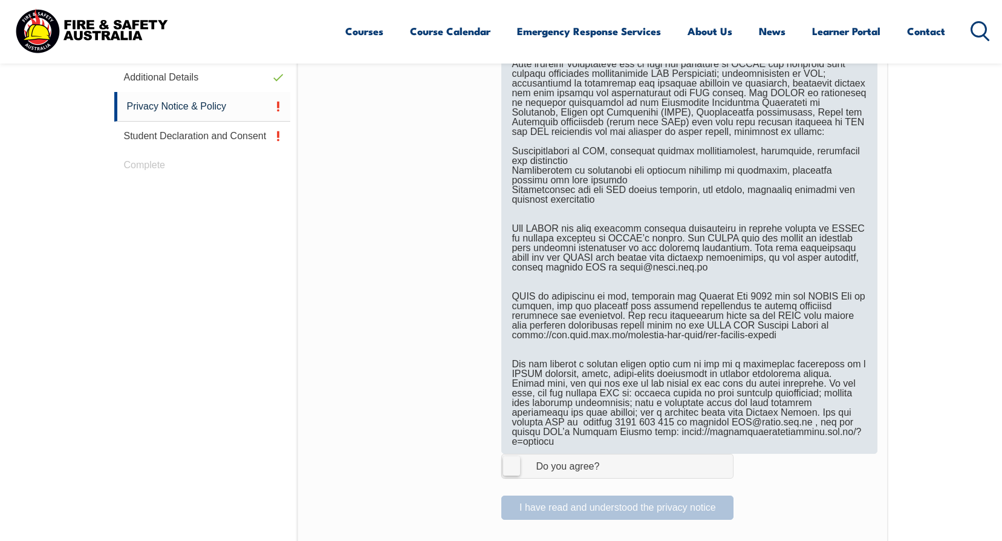
scroll to position [572, 0]
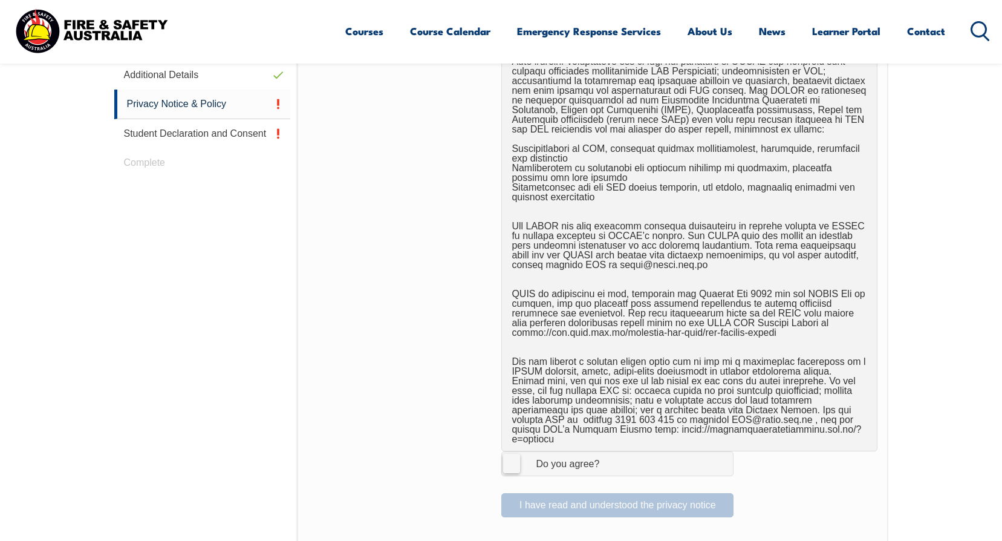
click at [511, 454] on label "I Agree Do you agree?" at bounding box center [618, 463] width 232 height 24
click at [609, 454] on input "I Agree Do you agree?" at bounding box center [619, 463] width 21 height 23
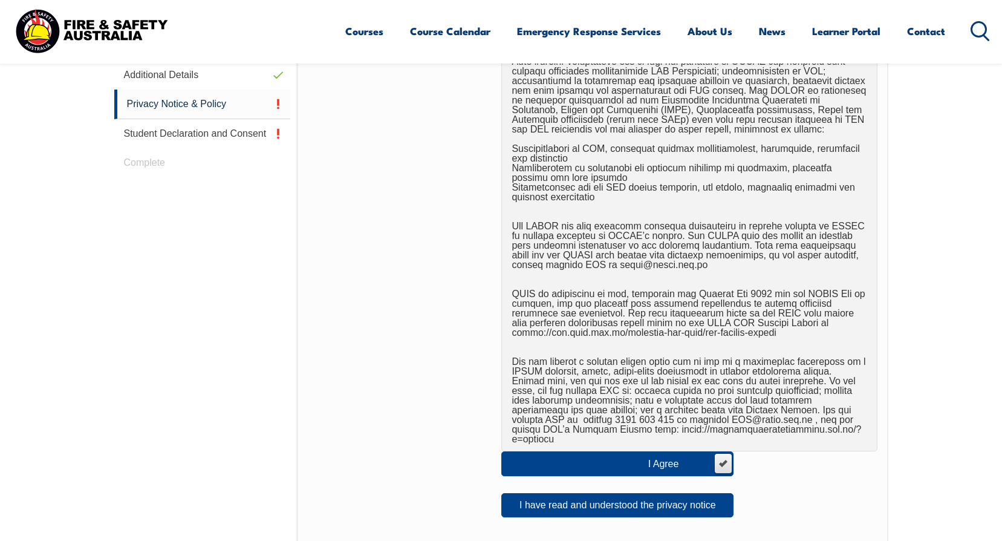
click at [663, 457] on span "I Agree Do you agree?" at bounding box center [676, 463] width 74 height 23
click at [713, 457] on input "I Agree Do you agree?" at bounding box center [723, 463] width 21 height 23
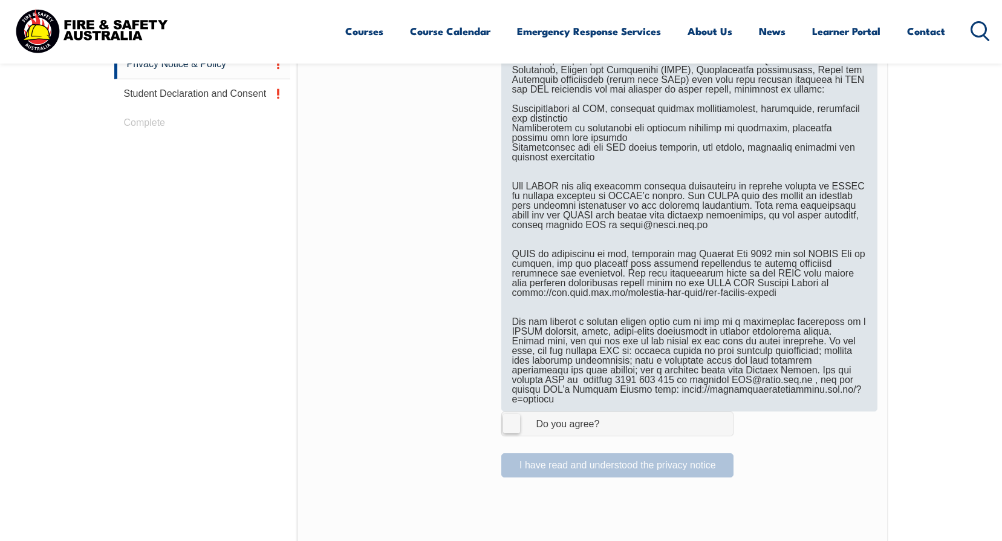
scroll to position [632, 0]
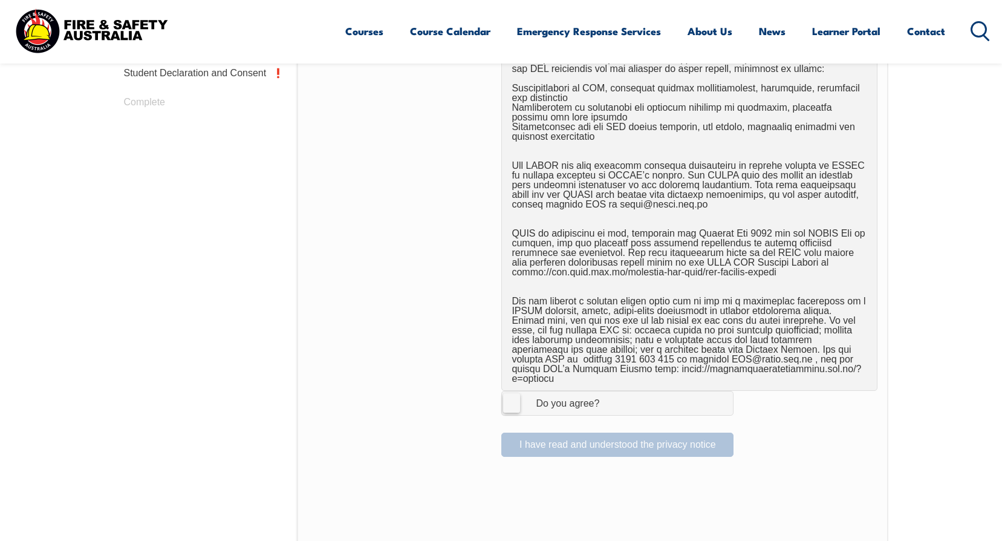
click at [508, 397] on label "I Agree Do you agree?" at bounding box center [618, 403] width 232 height 24
click at [609, 397] on input "I Agree Do you agree?" at bounding box center [619, 402] width 21 height 23
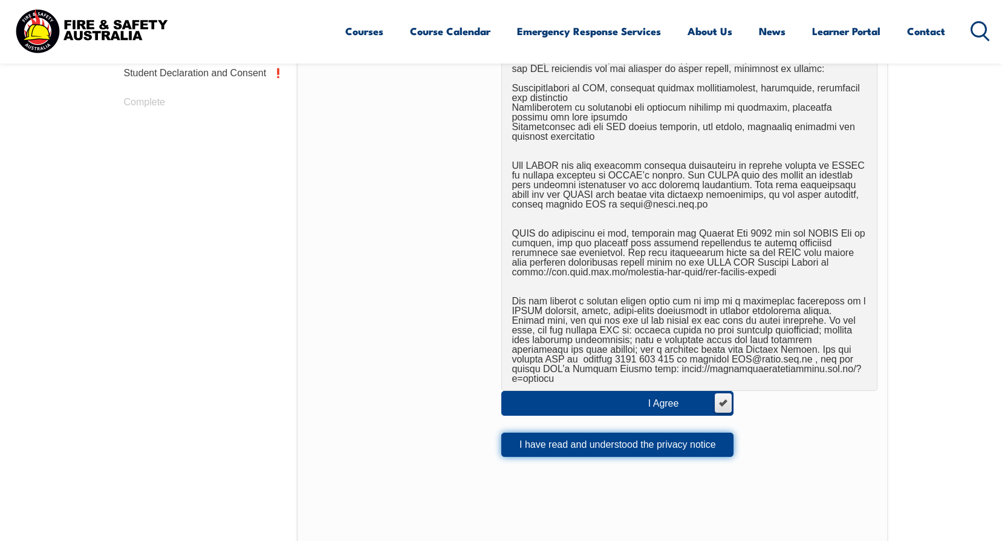
click at [681, 433] on button "I have read and understood the privacy notice" at bounding box center [618, 445] width 232 height 24
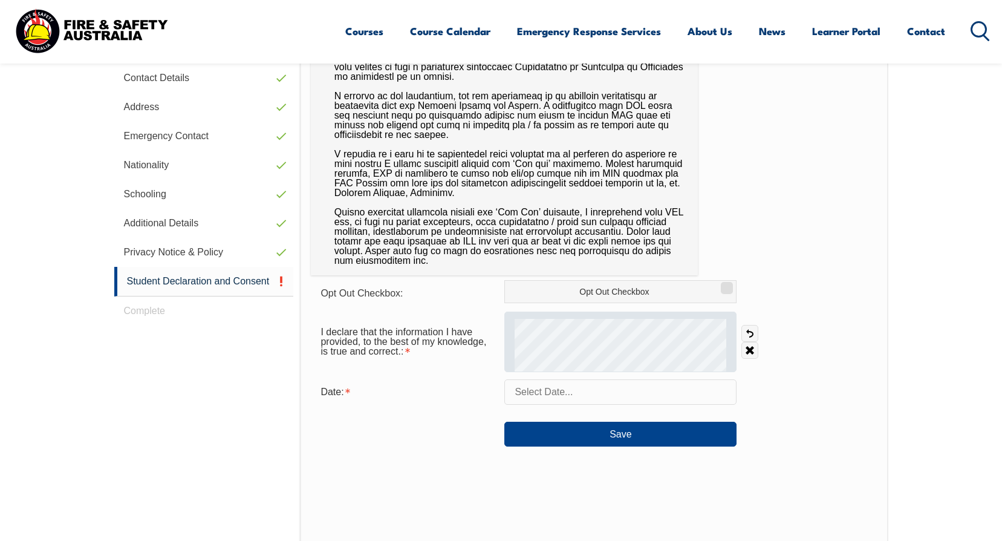
scroll to position [451, 0]
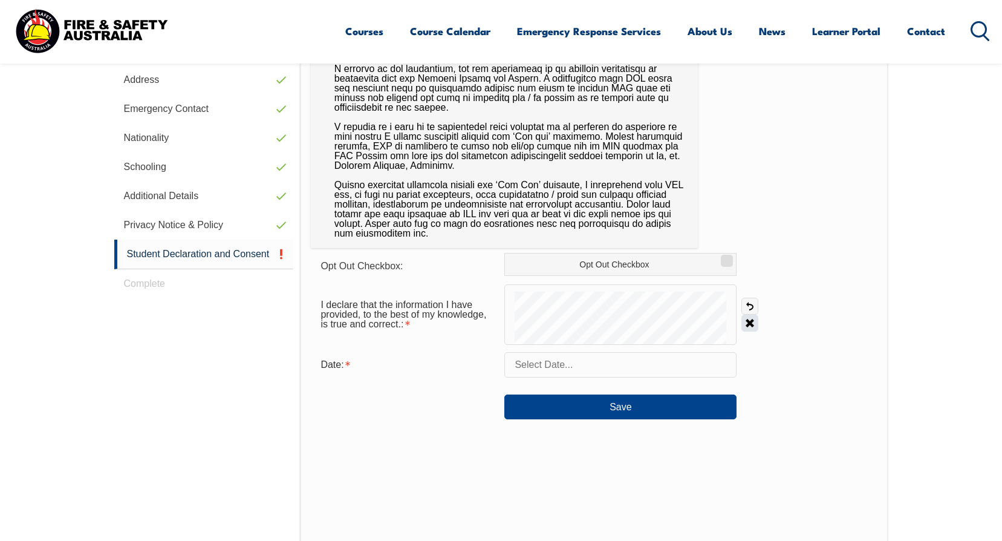
click at [754, 327] on link "Clear" at bounding box center [750, 323] width 17 height 17
click at [751, 325] on link "Clear" at bounding box center [750, 323] width 17 height 17
click at [750, 325] on link "Clear" at bounding box center [750, 323] width 17 height 17
click at [682, 266] on label "Opt Out Checkbox" at bounding box center [621, 264] width 232 height 23
click at [722, 257] on input "Opt Out Checkbox" at bounding box center [725, 256] width 7 height 1
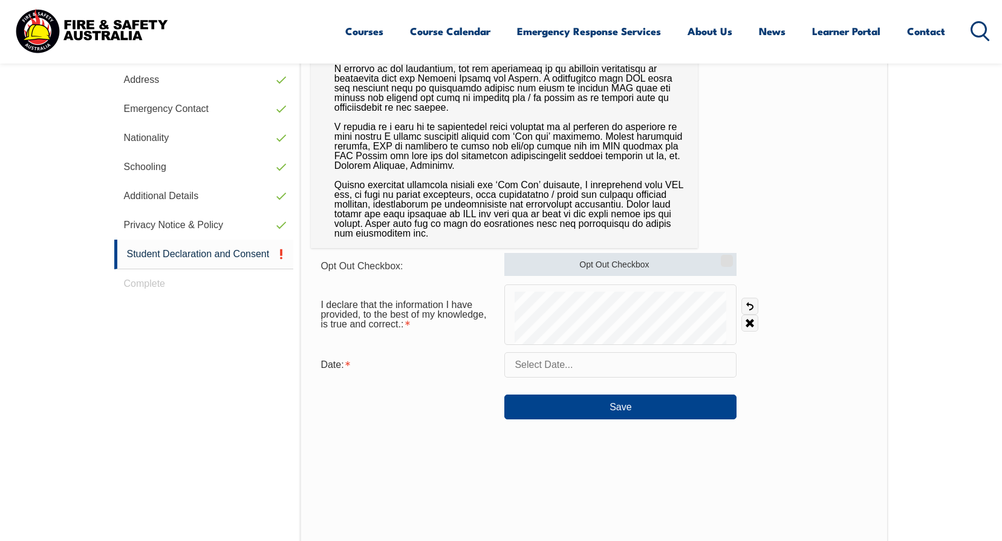
checkbox input "true"
click at [822, 379] on form "Opt Out Checkbox: Opt Out Checkbox I declare that the information I have provid…" at bounding box center [594, 336] width 566 height 166
click at [590, 372] on input "text" at bounding box center [621, 364] width 232 height 25
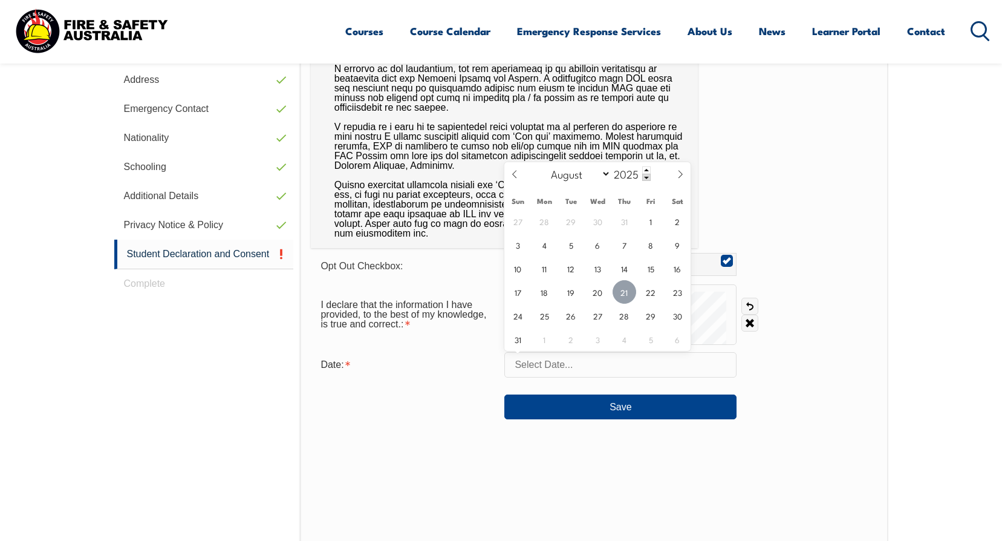
click at [631, 287] on span "21" at bounding box center [625, 292] width 24 height 24
type input "[DATE]"
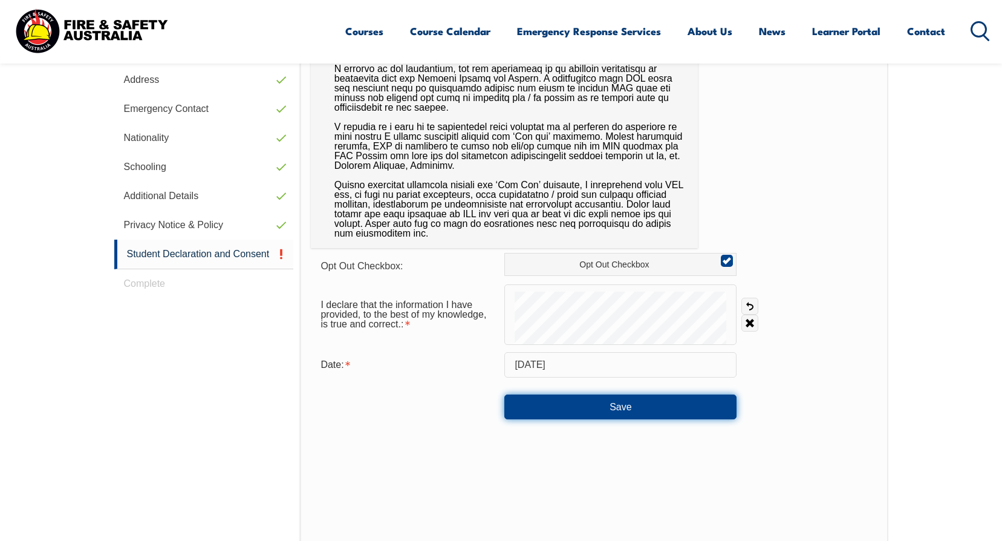
click at [623, 401] on button "Save" at bounding box center [621, 406] width 232 height 24
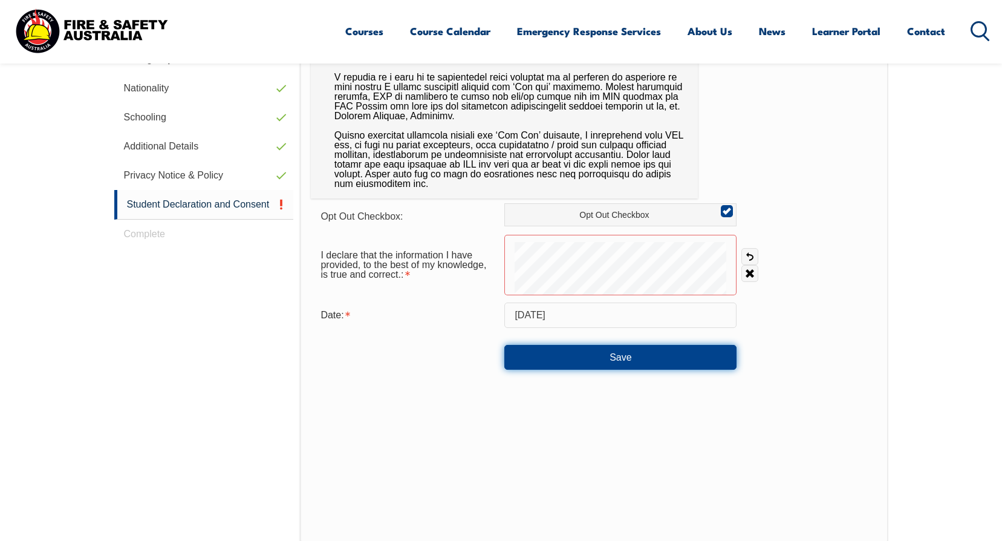
scroll to position [493, 0]
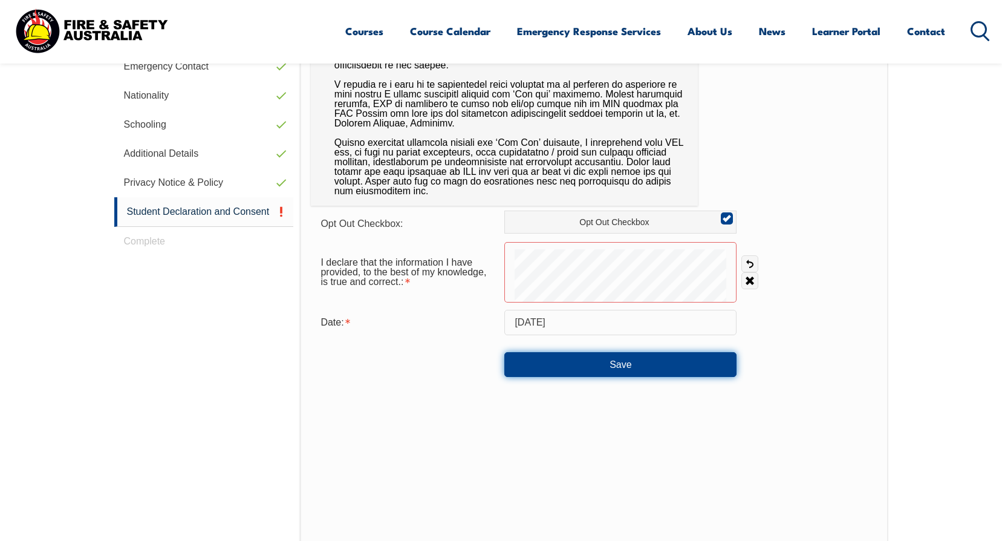
click at [615, 364] on button "Save" at bounding box center [621, 364] width 232 height 24
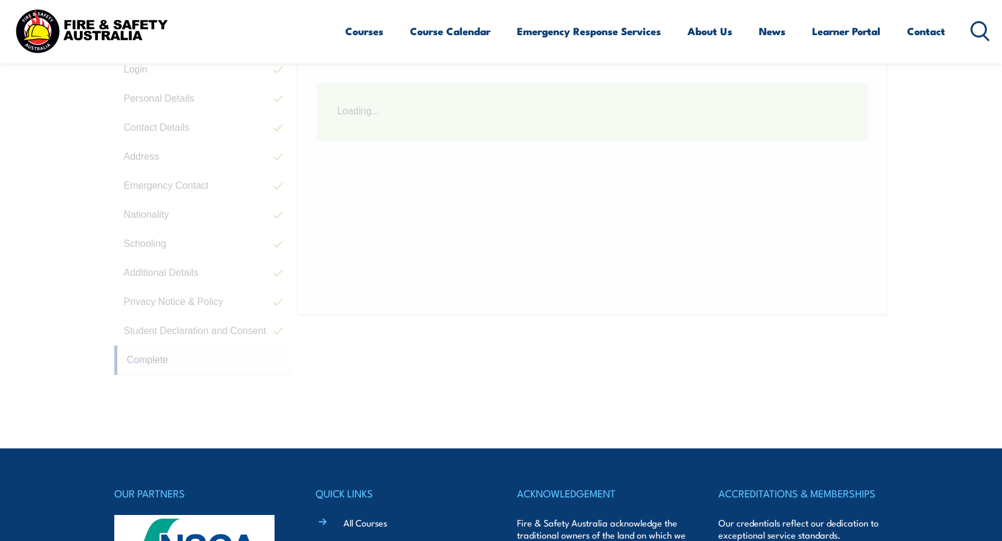
scroll to position [330, 0]
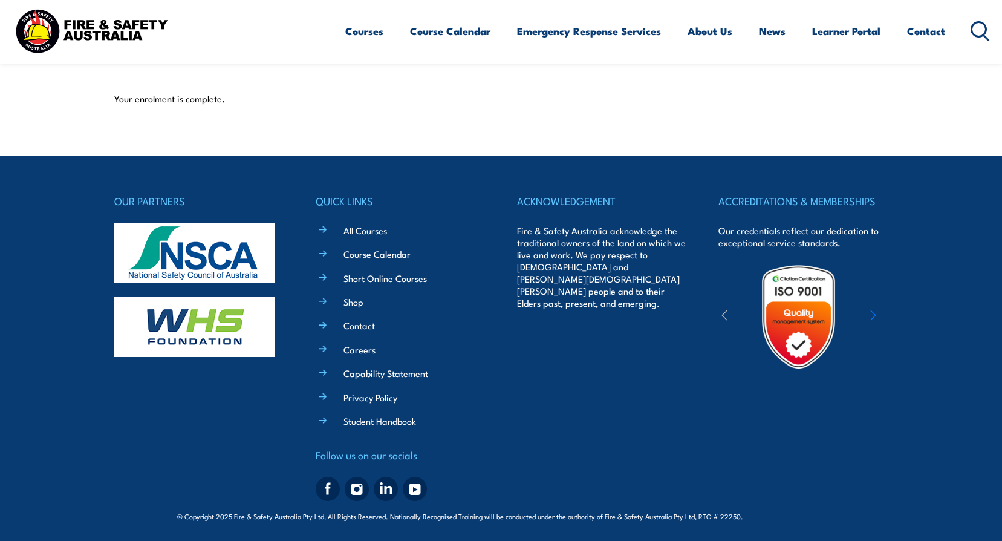
scroll to position [307, 0]
